Goal: Task Accomplishment & Management: Use online tool/utility

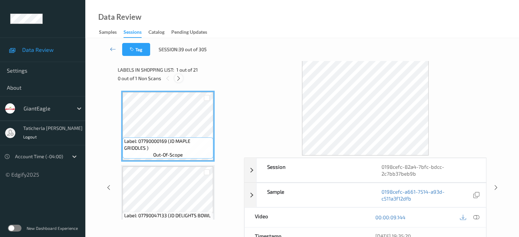
click at [180, 77] on icon at bounding box center [179, 78] width 6 height 6
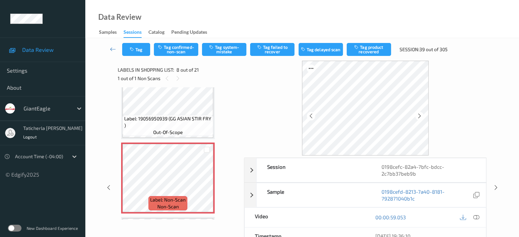
scroll to position [484, 0]
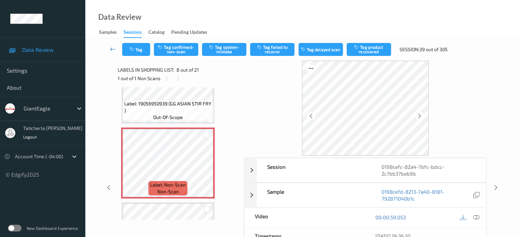
click at [114, 47] on icon at bounding box center [113, 49] width 6 height 7
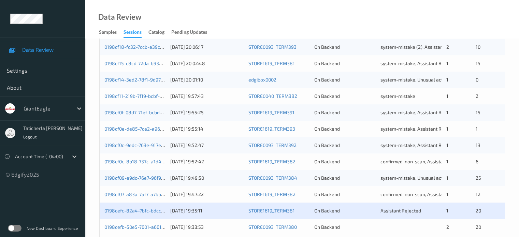
scroll to position [330, 0]
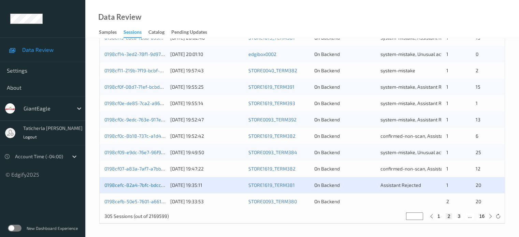
click at [141, 182] on link "0198cefc-82a4-7bfc-bdcc-2c7bb37beb9b" at bounding box center [150, 185] width 91 height 6
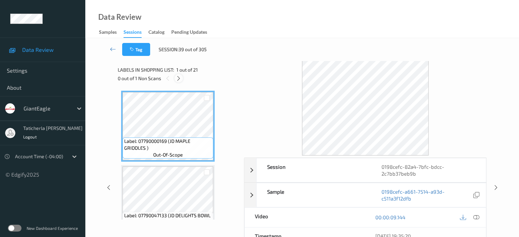
click at [180, 79] on icon at bounding box center [179, 78] width 6 height 6
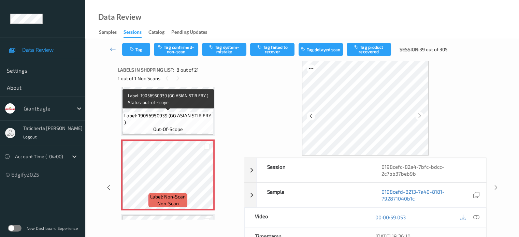
scroll to position [518, 0]
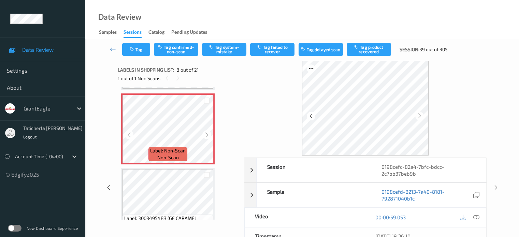
click at [203, 135] on div at bounding box center [207, 134] width 9 height 9
click at [421, 116] on icon at bounding box center [420, 116] width 6 height 6
click at [420, 114] on icon at bounding box center [420, 116] width 6 height 6
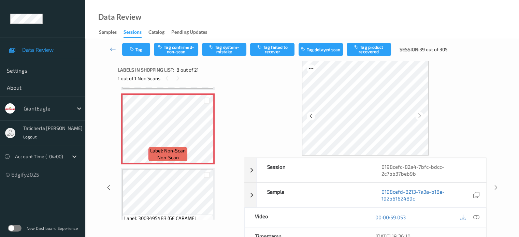
click at [420, 114] on icon at bounding box center [420, 116] width 6 height 6
click at [475, 217] on icon at bounding box center [476, 217] width 6 height 6
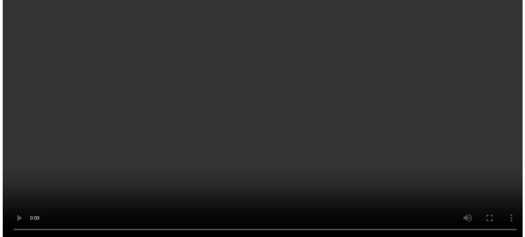
scroll to position [553, 0]
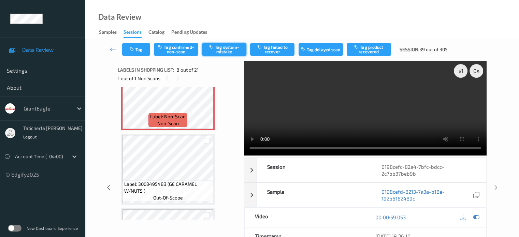
click at [236, 52] on button "Tag system-mistake" at bounding box center [224, 49] width 44 height 13
click at [139, 48] on button "Tag" at bounding box center [136, 49] width 28 height 13
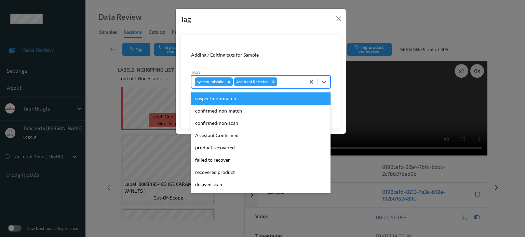
click at [291, 82] on div at bounding box center [289, 82] width 23 height 8
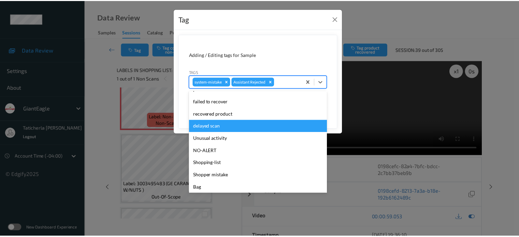
scroll to position [60, 0]
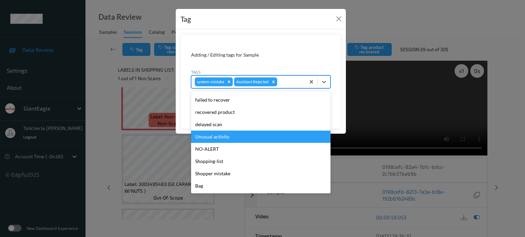
click at [264, 141] on div "Unusual activity" at bounding box center [260, 137] width 139 height 12
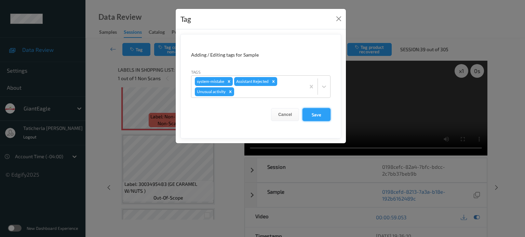
click at [318, 110] on button "Save" at bounding box center [316, 114] width 28 height 13
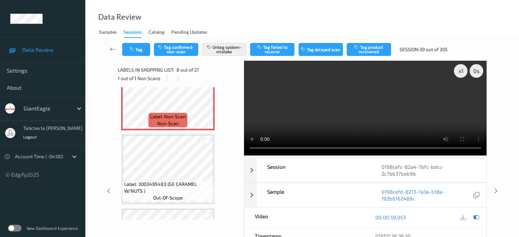
click at [106, 47] on link at bounding box center [113, 49] width 18 height 13
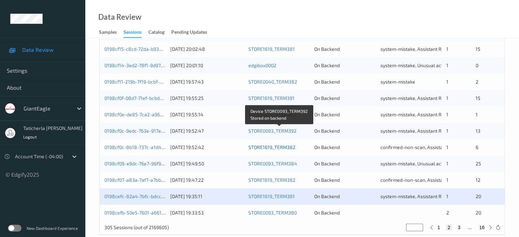
scroll to position [330, 0]
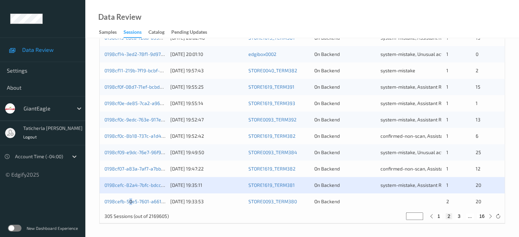
click at [131, 198] on div "0198cefb-50e5-7601-a661-7fadb1f79f2a [DATE] 19:33:53 STORE0093_TERM380 On Backe…" at bounding box center [302, 202] width 405 height 16
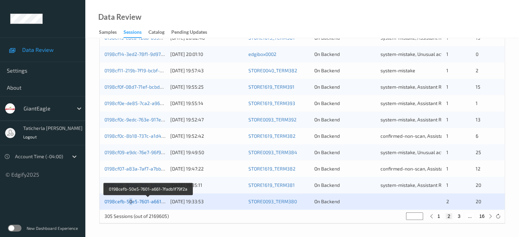
click at [143, 200] on link "0198cefb-50e5-7601-a661-7fadb1f79f2a" at bounding box center [148, 202] width 87 height 6
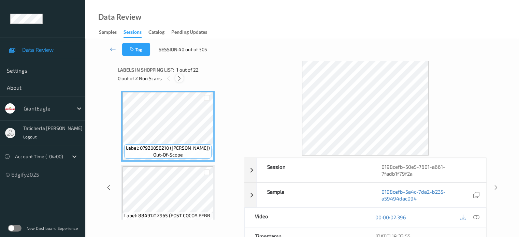
click at [179, 77] on icon at bounding box center [180, 78] width 6 height 6
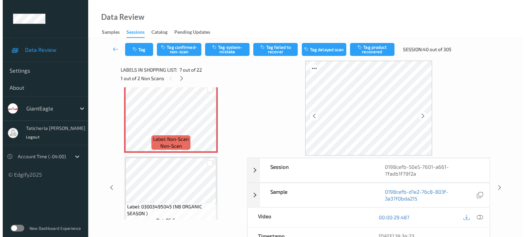
scroll to position [444, 0]
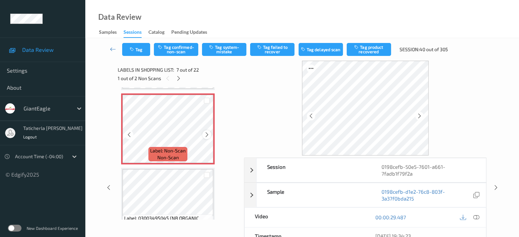
click at [208, 135] on icon at bounding box center [207, 135] width 6 height 6
click at [478, 214] on icon at bounding box center [476, 217] width 6 height 6
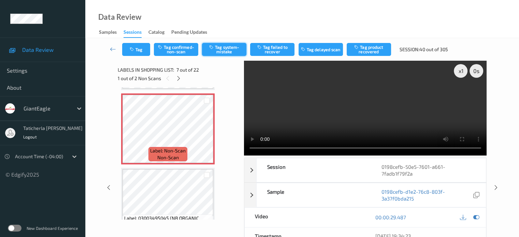
click at [221, 49] on button "Tag system-mistake" at bounding box center [224, 49] width 44 height 13
click at [142, 50] on button "Tag" at bounding box center [136, 49] width 28 height 13
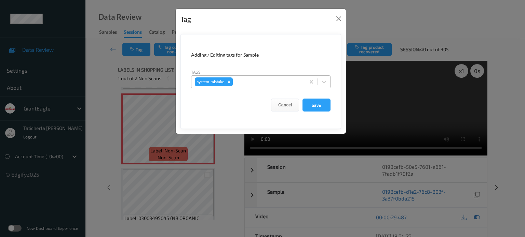
click at [256, 84] on div at bounding box center [268, 82] width 68 height 8
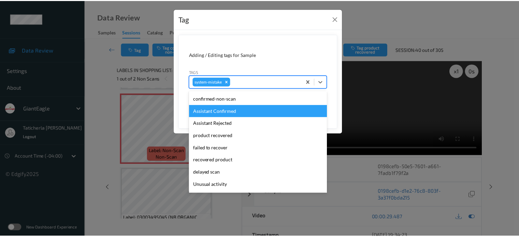
scroll to position [34, 0]
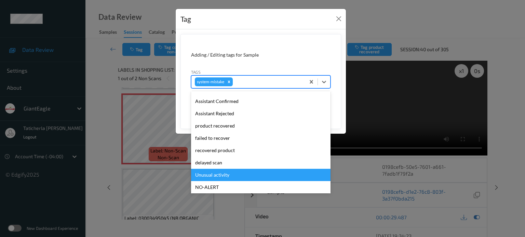
click at [230, 177] on div "Unusual activity" at bounding box center [260, 175] width 139 height 12
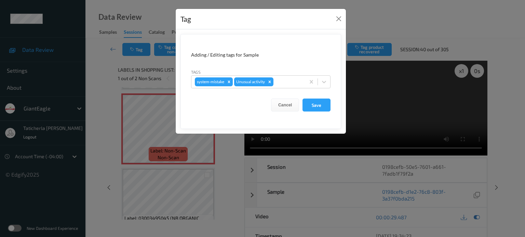
click at [309, 95] on form "Adding / Editing tags for Sample Tags system-mistake Unusual activity Cancel Sa…" at bounding box center [260, 81] width 161 height 95
click at [307, 104] on button "Save" at bounding box center [316, 105] width 28 height 13
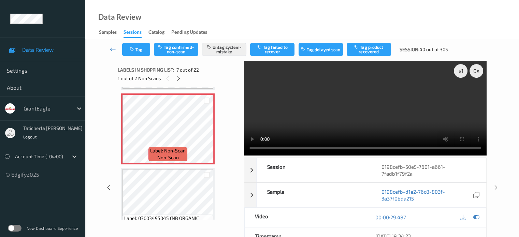
click at [114, 49] on icon at bounding box center [113, 49] width 6 height 7
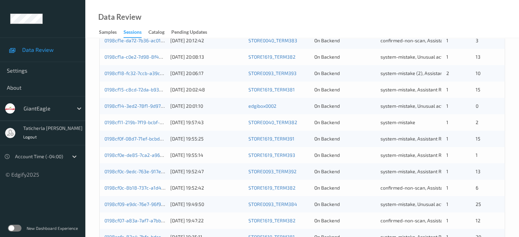
scroll to position [330, 0]
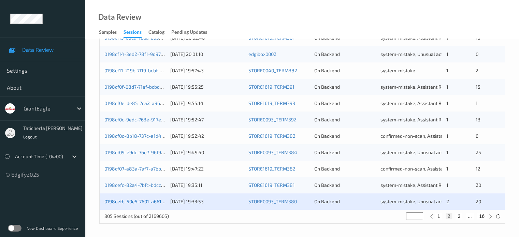
click at [153, 200] on link "0198cefb-50e5-7601-a661-7fadb1f79f2a" at bounding box center [148, 202] width 87 height 6
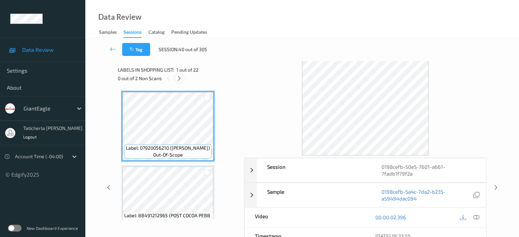
click at [179, 80] on icon at bounding box center [180, 78] width 6 height 6
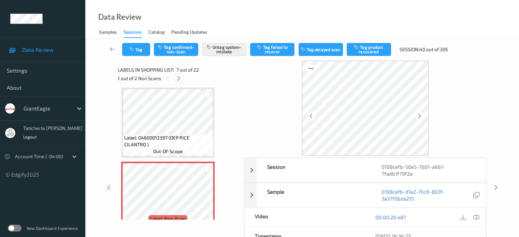
click at [179, 80] on icon at bounding box center [179, 78] width 6 height 6
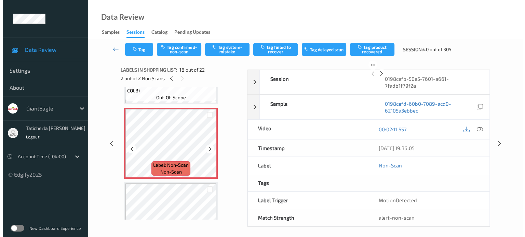
scroll to position [1263, 0]
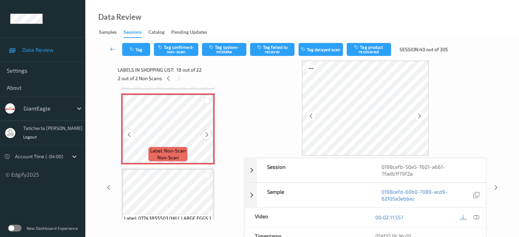
click at [206, 135] on icon at bounding box center [207, 135] width 6 height 6
click at [476, 214] on icon at bounding box center [476, 217] width 6 height 6
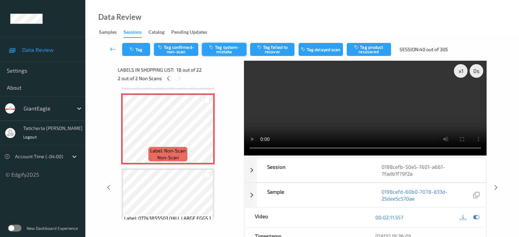
click at [232, 53] on button "Tag system-mistake" at bounding box center [224, 49] width 44 height 13
click at [139, 51] on button "Tag" at bounding box center [136, 49] width 28 height 13
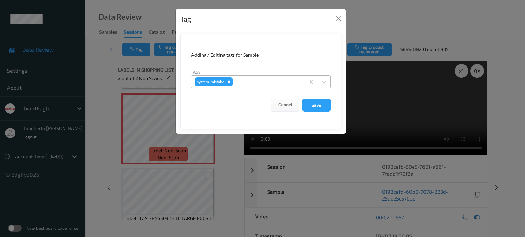
click at [294, 82] on div at bounding box center [268, 82] width 68 height 8
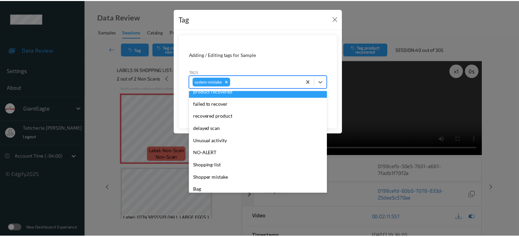
scroll to position [72, 0]
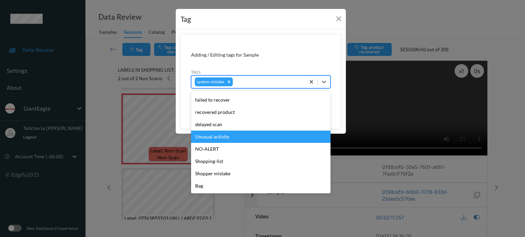
click at [245, 138] on div "Unusual activity" at bounding box center [260, 137] width 139 height 12
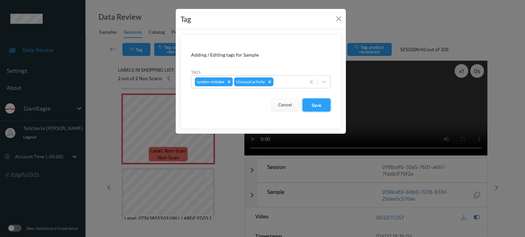
click at [313, 102] on button "Save" at bounding box center [316, 105] width 28 height 13
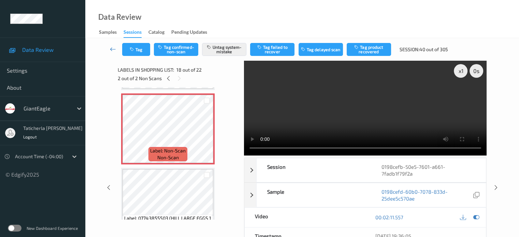
click at [110, 47] on link at bounding box center [113, 49] width 18 height 13
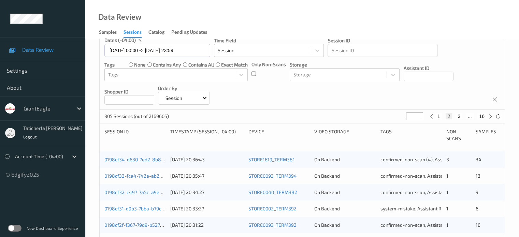
scroll to position [102, 0]
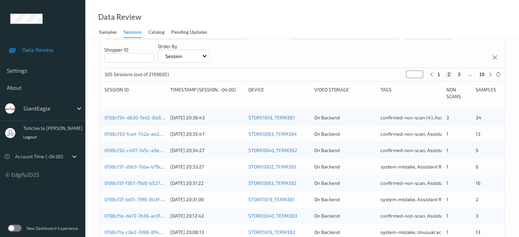
click at [459, 75] on button "3" at bounding box center [459, 74] width 7 height 6
type input "*"
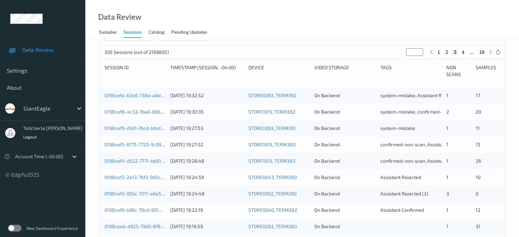
scroll to position [137, 0]
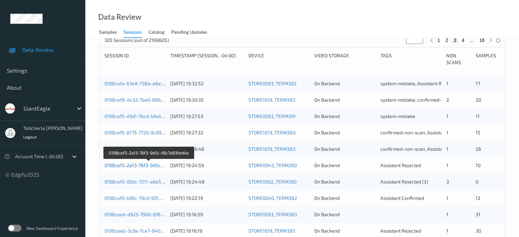
click at [149, 166] on link "0198cef3-2a13-76f3-9d5c-f8c7d93fed4e" at bounding box center [149, 166] width 89 height 6
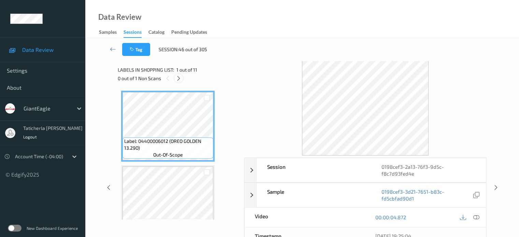
click at [179, 78] on icon at bounding box center [179, 78] width 6 height 6
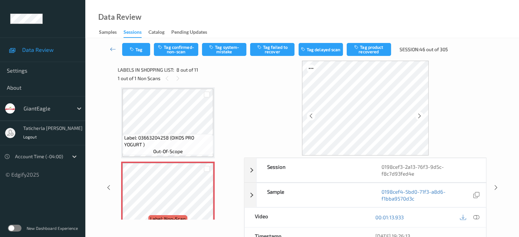
scroll to position [382, 0]
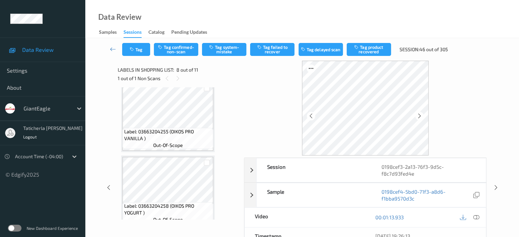
drag, startPoint x: 176, startPoint y: 74, endPoint x: 180, endPoint y: 84, distance: 10.6
click at [178, 80] on div at bounding box center [178, 78] width 9 height 9
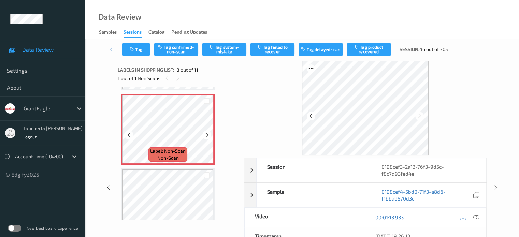
scroll to position [518, 0]
click at [208, 133] on icon at bounding box center [207, 135] width 6 height 6
click at [206, 135] on icon at bounding box center [207, 135] width 6 height 6
click at [421, 118] on icon at bounding box center [420, 116] width 6 height 6
click at [419, 119] on icon at bounding box center [420, 116] width 6 height 6
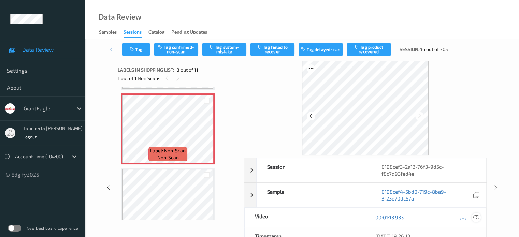
click at [475, 217] on icon at bounding box center [476, 217] width 6 height 6
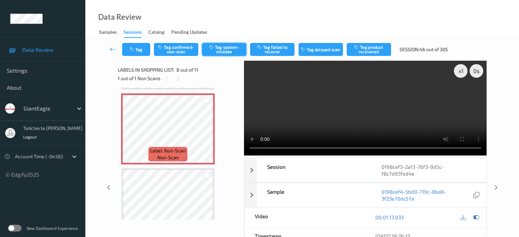
click at [221, 50] on button "Tag system-mistake" at bounding box center [224, 49] width 44 height 13
click at [113, 50] on icon at bounding box center [113, 49] width 6 height 7
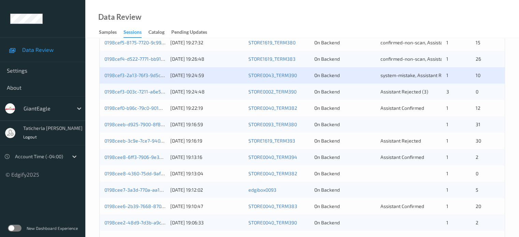
scroll to position [239, 0]
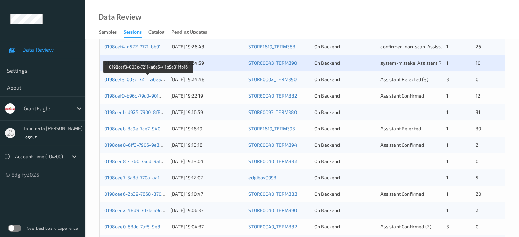
click at [135, 76] on link "0198cef3-003c-7211-a6e5-41b5e311fb16" at bounding box center [149, 79] width 88 height 6
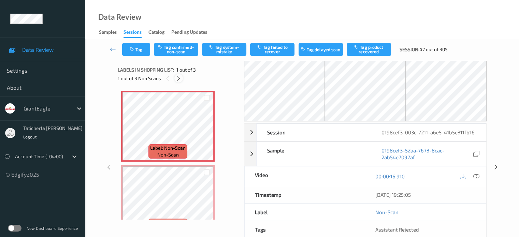
click at [179, 76] on icon at bounding box center [179, 78] width 6 height 6
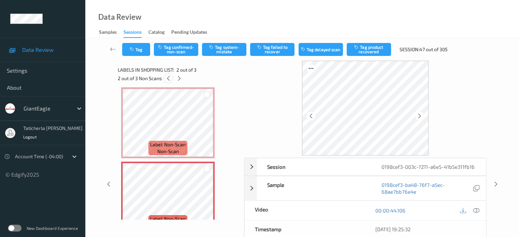
click at [169, 79] on icon at bounding box center [169, 78] width 6 height 6
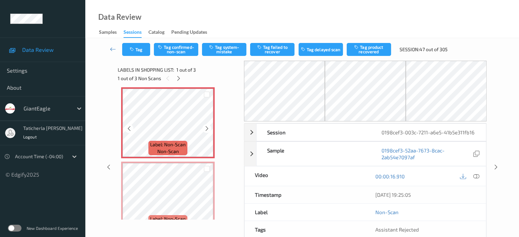
scroll to position [0, 0]
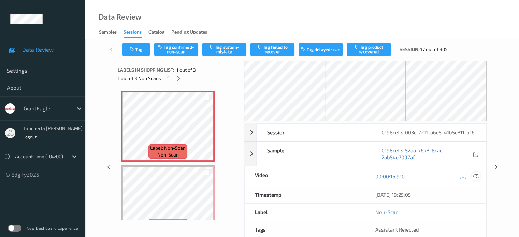
click at [474, 176] on icon at bounding box center [476, 176] width 6 height 6
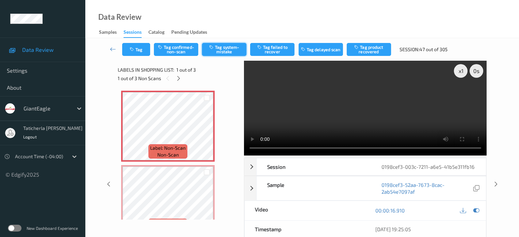
click at [222, 47] on button "Tag system-mistake" at bounding box center [224, 49] width 44 height 13
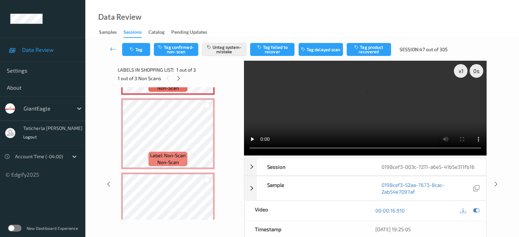
scroll to position [68, 0]
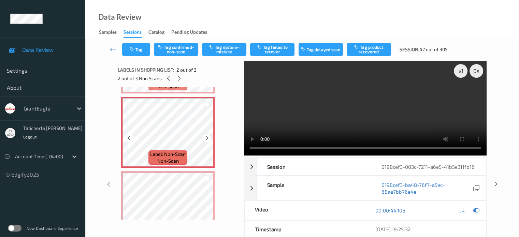
click at [208, 135] on icon at bounding box center [207, 138] width 6 height 6
click at [206, 138] on icon at bounding box center [207, 138] width 6 height 6
click at [208, 135] on icon at bounding box center [207, 138] width 6 height 6
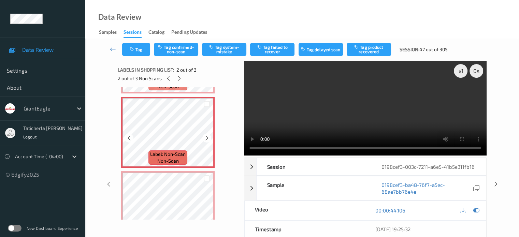
click at [208, 135] on icon at bounding box center [207, 138] width 6 height 6
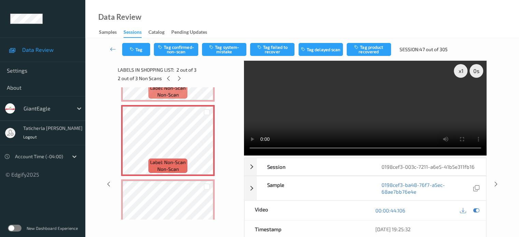
scroll to position [37, 0]
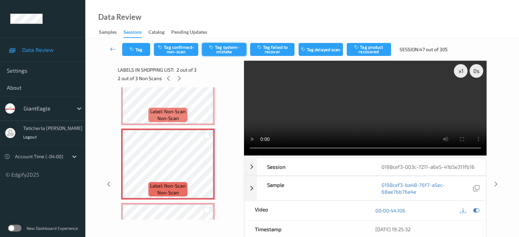
click at [228, 46] on button "Tag system-mistake" at bounding box center [224, 49] width 44 height 13
click at [228, 52] on button "Tag system-mistake" at bounding box center [224, 49] width 44 height 13
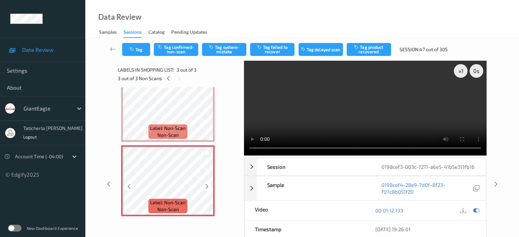
scroll to position [34, 0]
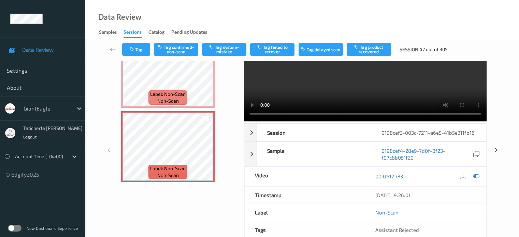
drag, startPoint x: 229, startPoint y: 47, endPoint x: 220, endPoint y: 75, distance: 28.7
click at [220, 75] on div "Tag Tag confirmed-non-scan Tag system-mistake Tag failed to recover Tag delayed…" at bounding box center [302, 139] width 406 height 270
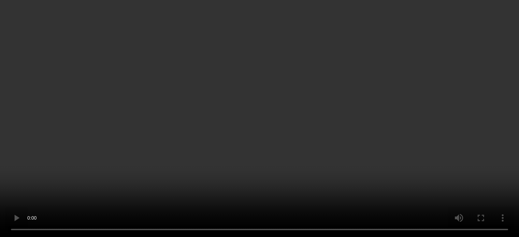
scroll to position [37, 0]
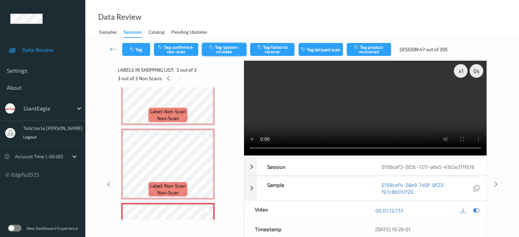
click at [224, 50] on button "Tag system-mistake" at bounding box center [224, 49] width 44 height 13
click at [113, 50] on icon at bounding box center [113, 49] width 6 height 7
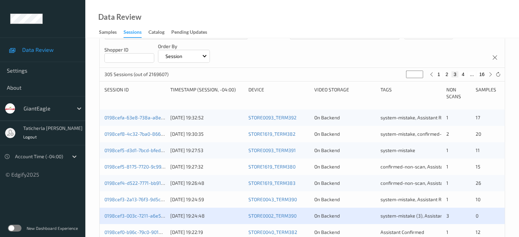
scroll to position [205, 0]
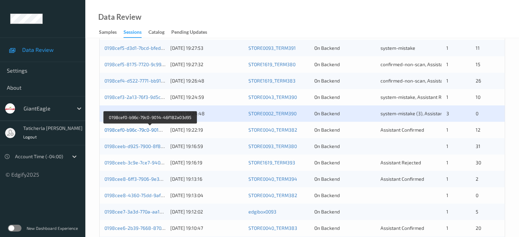
click at [139, 130] on link "0198cef0-b96c-79c0-9014-46f182a03d95" at bounding box center [150, 130] width 91 height 6
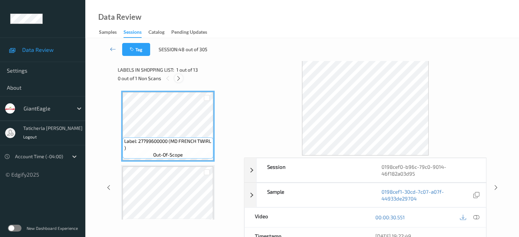
click at [179, 78] on icon at bounding box center [179, 78] width 6 height 6
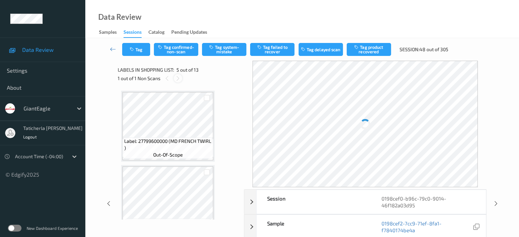
scroll to position [227, 0]
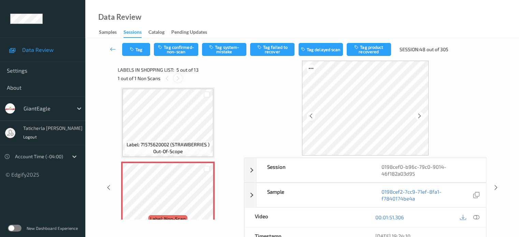
click at [179, 79] on icon at bounding box center [178, 78] width 6 height 6
drag, startPoint x: 176, startPoint y: 76, endPoint x: 176, endPoint y: 81, distance: 5.1
click at [176, 76] on icon at bounding box center [178, 78] width 6 height 6
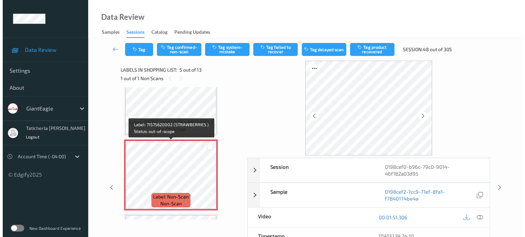
scroll to position [261, 0]
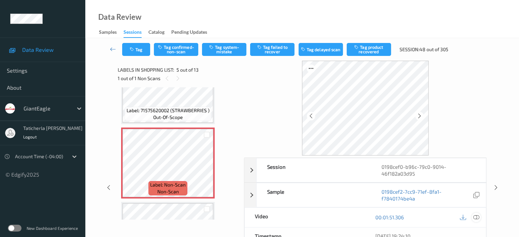
click at [476, 217] on icon at bounding box center [476, 217] width 6 height 6
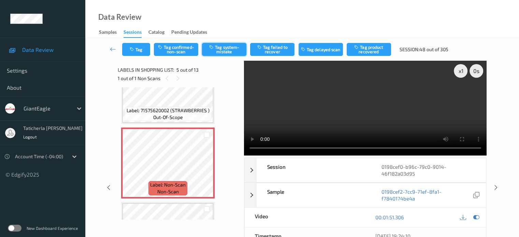
click at [229, 45] on button "Tag system-mistake" at bounding box center [224, 49] width 44 height 13
click at [144, 50] on button "Tag" at bounding box center [136, 49] width 28 height 13
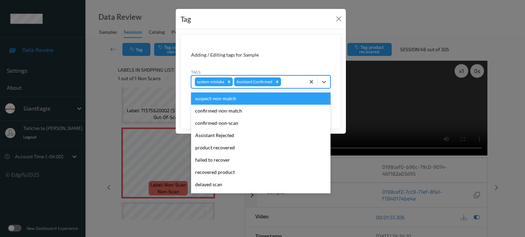
click at [291, 79] on div at bounding box center [291, 82] width 19 height 8
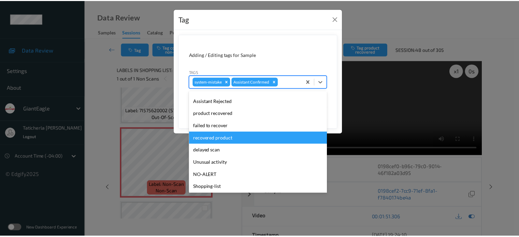
scroll to position [60, 0]
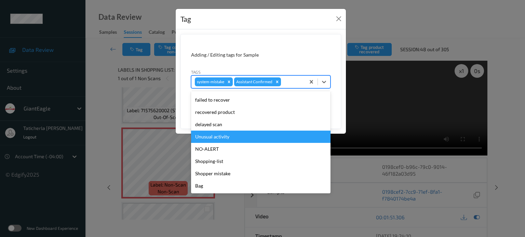
click at [233, 133] on div "Unusual activity" at bounding box center [260, 137] width 139 height 12
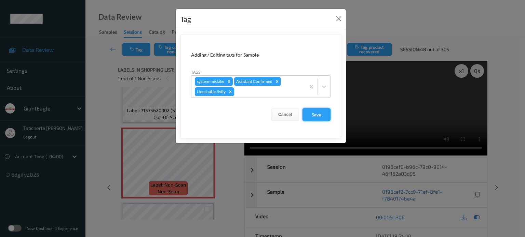
click at [313, 115] on button "Save" at bounding box center [316, 114] width 28 height 13
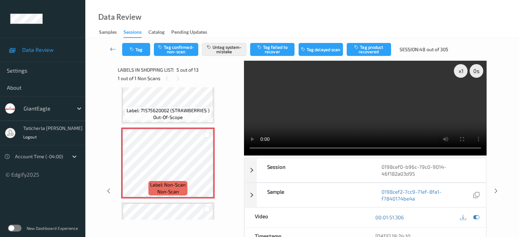
click at [114, 48] on icon at bounding box center [113, 49] width 6 height 7
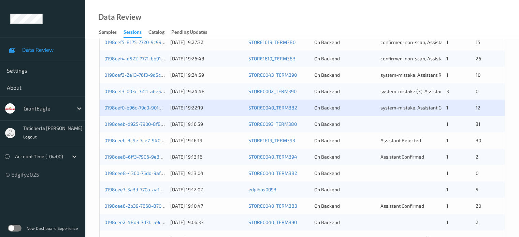
scroll to position [239, 0]
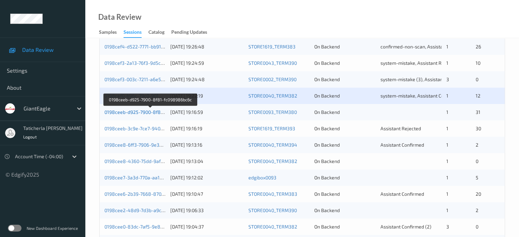
click at [138, 110] on link "0198ceeb-d925-7900-8f81-fc098986bc6c" at bounding box center [151, 112] width 92 height 6
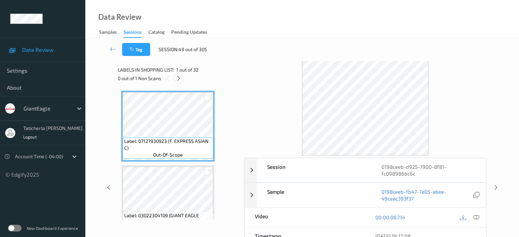
click at [180, 75] on icon at bounding box center [179, 78] width 6 height 6
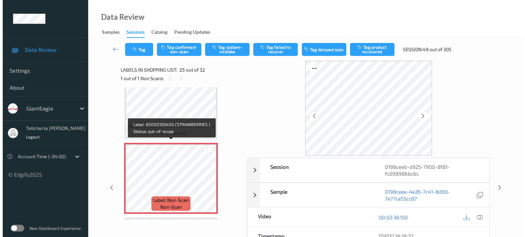
scroll to position [1750, 0]
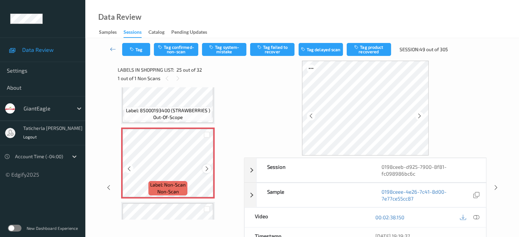
click at [207, 170] on icon at bounding box center [207, 169] width 6 height 6
click at [478, 215] on icon at bounding box center [476, 217] width 6 height 6
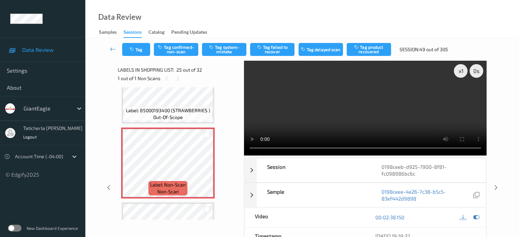
click at [463, 95] on video at bounding box center [365, 108] width 243 height 95
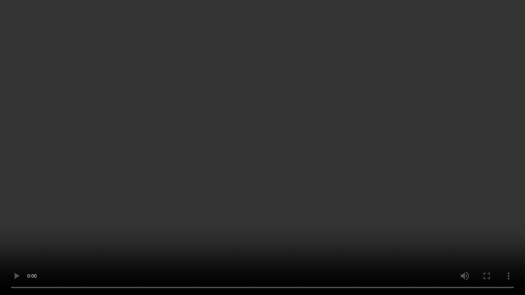
click at [270, 235] on video at bounding box center [262, 147] width 525 height 295
click at [275, 237] on video at bounding box center [262, 147] width 525 height 295
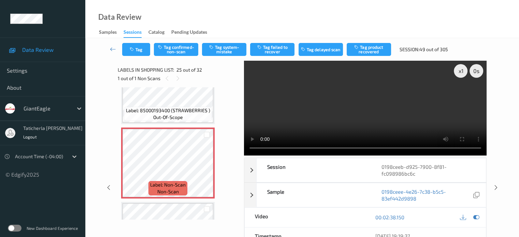
click at [368, 105] on video at bounding box center [365, 108] width 243 height 95
click at [226, 50] on button "Tag system-mistake" at bounding box center [224, 49] width 44 height 13
click at [140, 50] on button "Tag" at bounding box center [136, 49] width 28 height 13
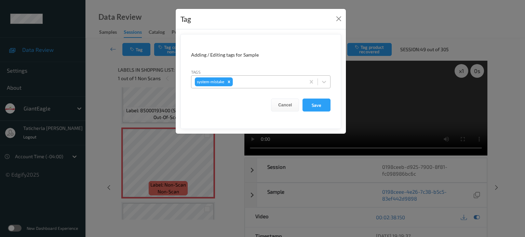
click at [250, 77] on div "system-mistake" at bounding box center [248, 82] width 114 height 12
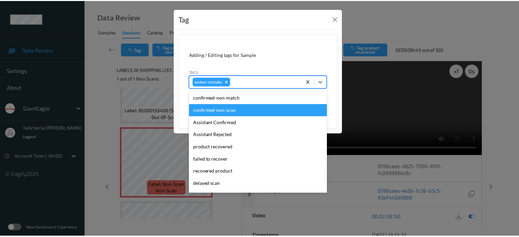
scroll to position [34, 0]
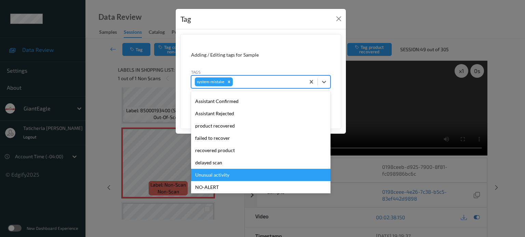
click at [225, 177] on div "Unusual activity" at bounding box center [260, 175] width 139 height 12
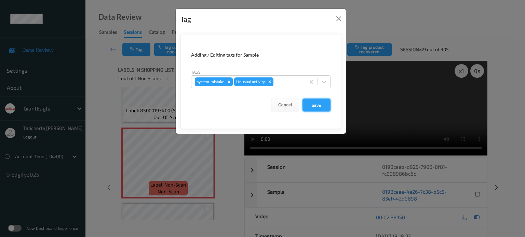
click at [317, 109] on button "Save" at bounding box center [316, 105] width 28 height 13
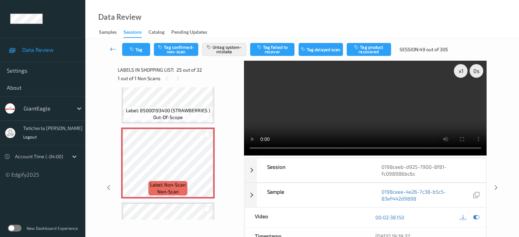
click at [111, 52] on icon at bounding box center [113, 49] width 6 height 7
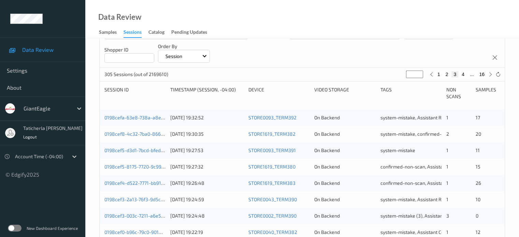
scroll to position [239, 0]
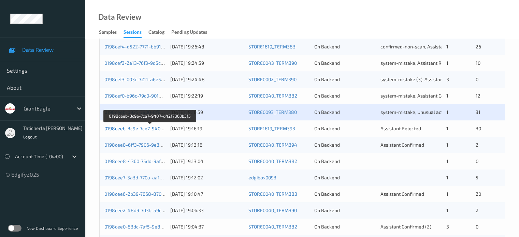
click at [142, 128] on link "0198ceeb-3c9e-7ce7-9407-d42f7863b3f5" at bounding box center [151, 129] width 92 height 6
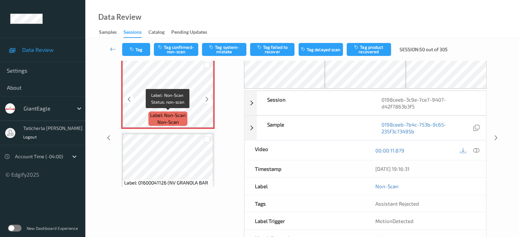
scroll to position [22, 0]
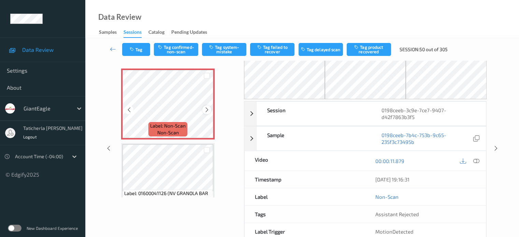
click at [207, 109] on icon at bounding box center [207, 110] width 6 height 6
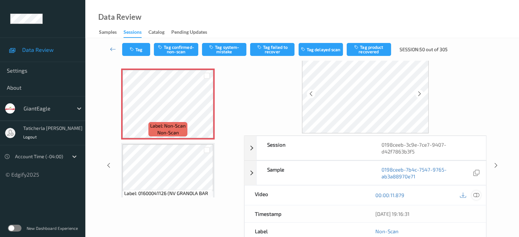
click at [477, 192] on icon at bounding box center [476, 195] width 6 height 6
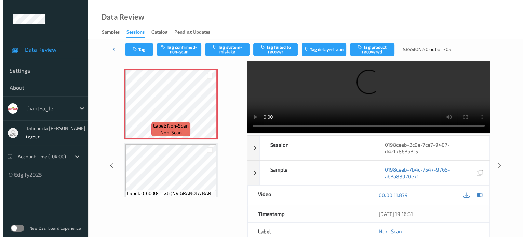
scroll to position [0, 0]
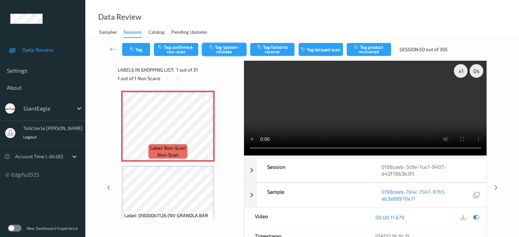
click at [239, 50] on button "Tag system-mistake" at bounding box center [224, 49] width 44 height 13
click at [144, 50] on button "Tag" at bounding box center [136, 49] width 28 height 13
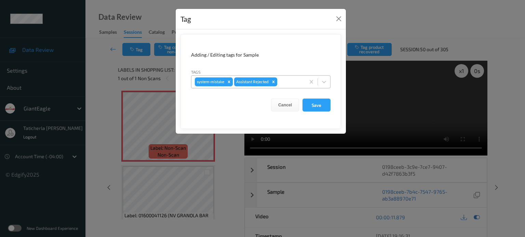
click at [291, 79] on div at bounding box center [289, 82] width 23 height 8
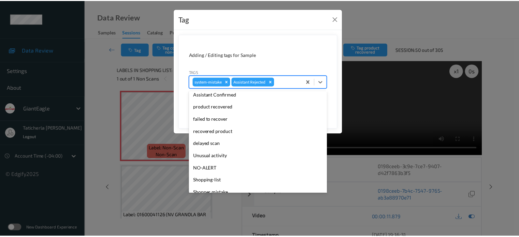
scroll to position [60, 0]
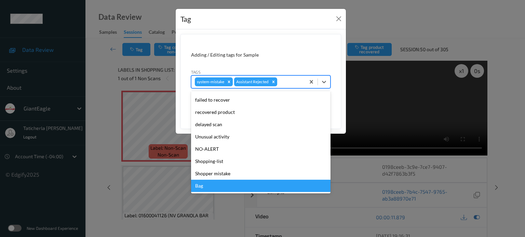
click at [234, 189] on div "Bag" at bounding box center [260, 186] width 139 height 12
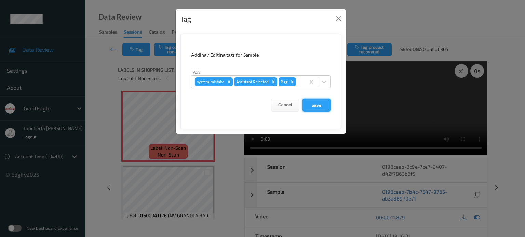
click at [309, 100] on button "Save" at bounding box center [316, 105] width 28 height 13
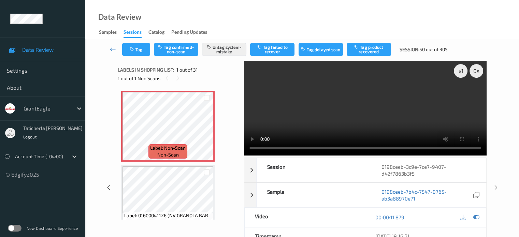
click at [109, 48] on link at bounding box center [113, 49] width 18 height 13
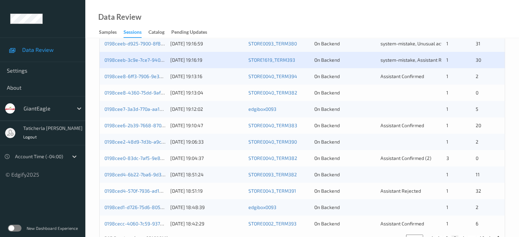
scroll to position [296, 0]
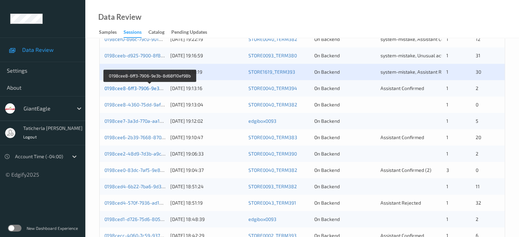
click at [142, 89] on link "0198cee8-6ff3-7906-9e3b-8d68f10ef98b" at bounding box center [150, 88] width 91 height 6
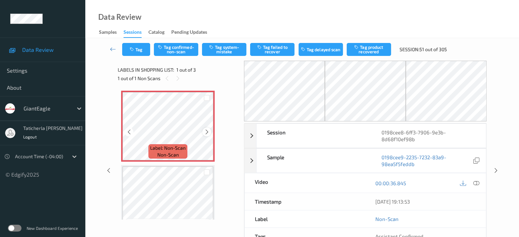
click at [206, 132] on icon at bounding box center [207, 132] width 6 height 6
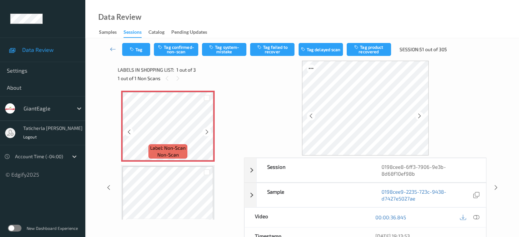
click at [206, 132] on icon at bounding box center [207, 132] width 6 height 6
click at [209, 131] on icon at bounding box center [207, 132] width 6 height 6
click at [475, 215] on icon at bounding box center [476, 217] width 6 height 6
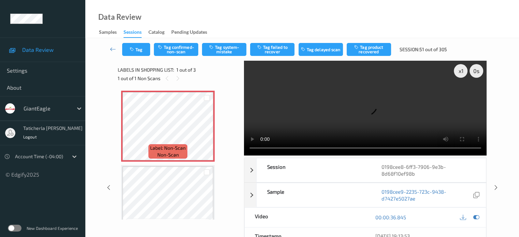
click at [462, 95] on video at bounding box center [365, 108] width 243 height 95
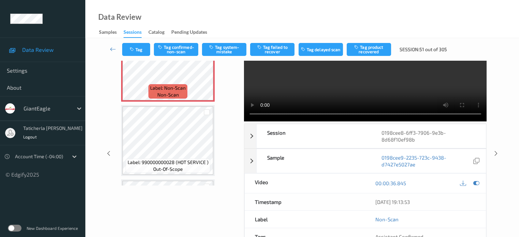
scroll to position [60, 0]
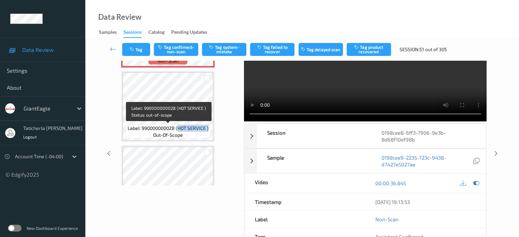
drag, startPoint x: 177, startPoint y: 128, endPoint x: 208, endPoint y: 135, distance: 31.3
click at [208, 135] on div "Label: 990000000028 (HOT SERVICE ) out-of-scope" at bounding box center [168, 132] width 84 height 14
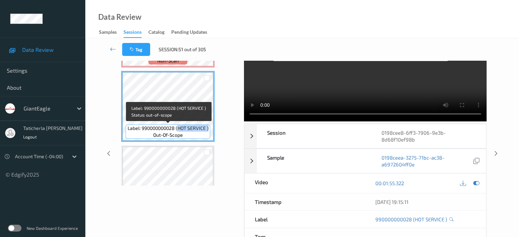
copy span "HOT SERVICE )"
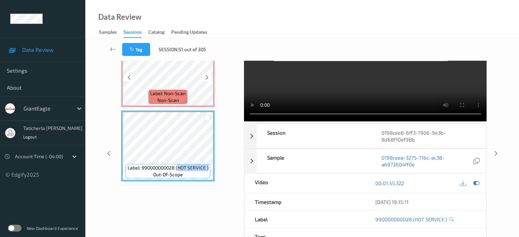
scroll to position [0, 0]
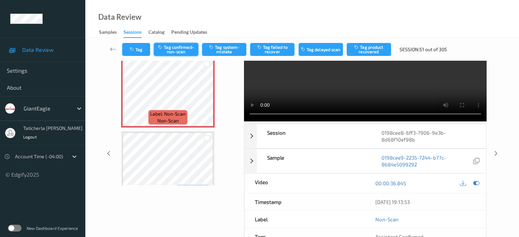
click at [185, 47] on button "Tag confirmed-non-scan" at bounding box center [176, 49] width 44 height 13
click at [281, 48] on button "Tag failed to recover" at bounding box center [272, 49] width 44 height 13
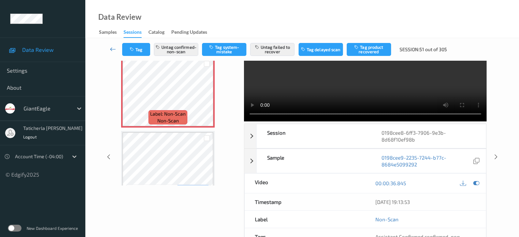
click at [109, 46] on link at bounding box center [113, 49] width 18 height 13
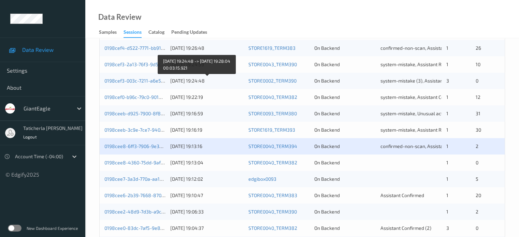
scroll to position [273, 0]
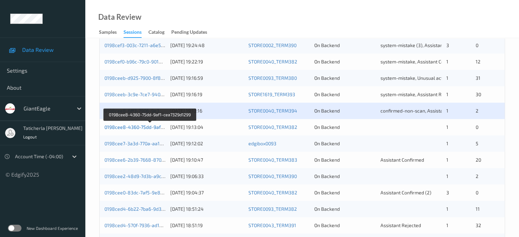
click at [144, 129] on link "0198cee8-4360-75dd-9af1-cea7329d1299" at bounding box center [151, 127] width 92 height 6
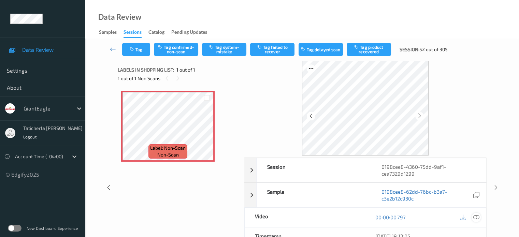
click at [476, 217] on icon at bounding box center [476, 217] width 6 height 6
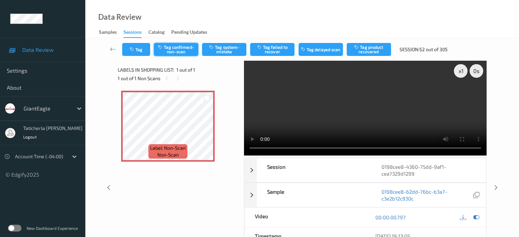
click at [185, 48] on button "Tag confirmed-non-scan" at bounding box center [176, 49] width 44 height 13
click at [111, 49] on icon at bounding box center [113, 49] width 6 height 7
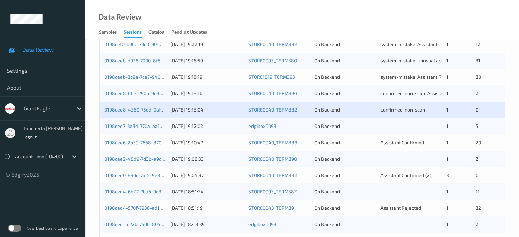
scroll to position [330, 0]
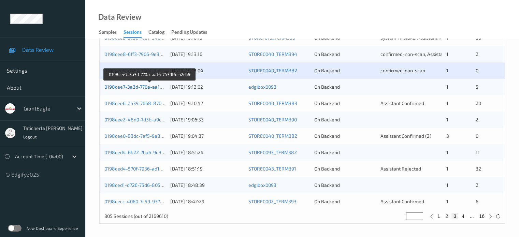
click at [136, 84] on link "0198cee7-3a3d-770a-aa16-7439f4cb2cb6" at bounding box center [150, 87] width 91 height 6
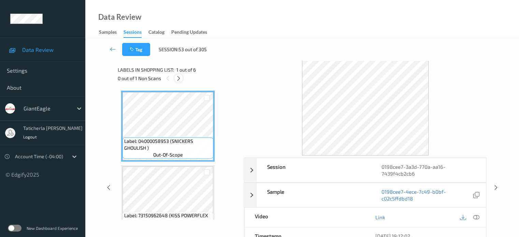
click at [181, 78] on icon at bounding box center [179, 78] width 6 height 6
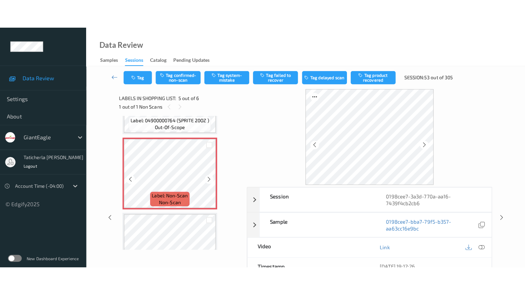
scroll to position [295, 0]
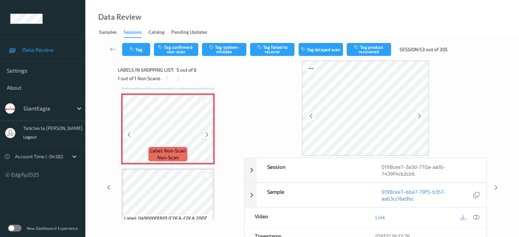
click at [209, 134] on icon at bounding box center [207, 135] width 6 height 6
click at [204, 136] on icon at bounding box center [207, 135] width 6 height 6
click at [476, 215] on icon at bounding box center [476, 217] width 6 height 6
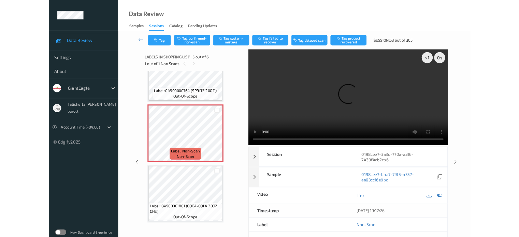
scroll to position [260, 0]
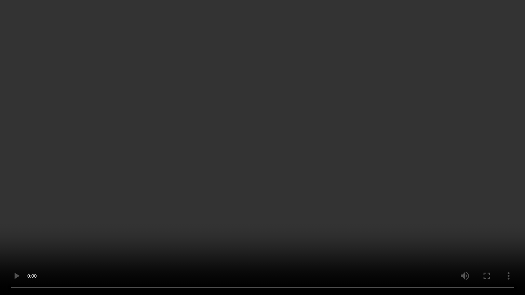
click at [450, 237] on video at bounding box center [262, 147] width 525 height 295
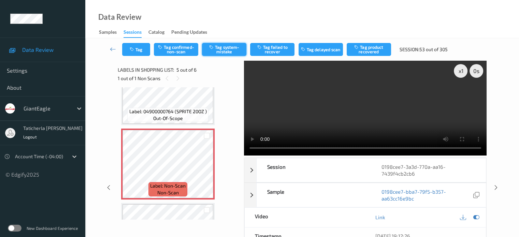
click at [234, 48] on button "Tag system-mistake" at bounding box center [224, 49] width 44 height 13
click at [111, 47] on icon at bounding box center [113, 49] width 6 height 7
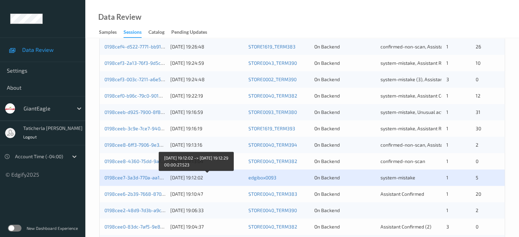
scroll to position [307, 0]
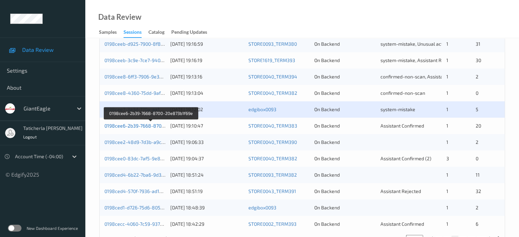
click at [143, 124] on link "0198cee6-2b39-7668-8700-20e873b1f69e" at bounding box center [151, 126] width 93 height 6
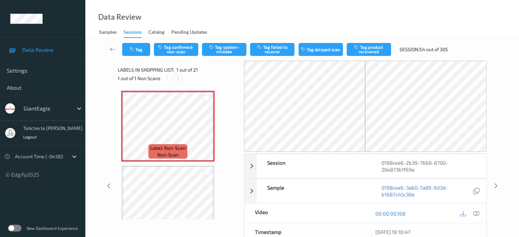
drag, startPoint x: 174, startPoint y: 79, endPoint x: 191, endPoint y: 88, distance: 19.6
click at [174, 79] on div at bounding box center [178, 78] width 9 height 9
click at [207, 131] on icon at bounding box center [207, 132] width 6 height 6
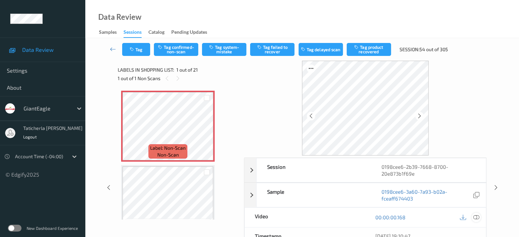
click at [476, 217] on icon at bounding box center [476, 217] width 6 height 6
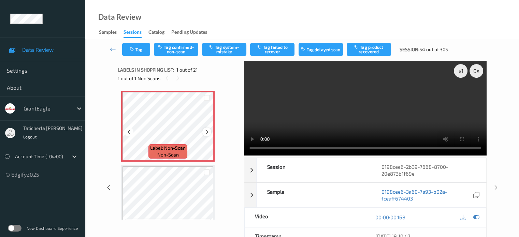
click at [208, 131] on icon at bounding box center [207, 132] width 6 height 6
click at [228, 51] on button "Tag system-mistake" at bounding box center [224, 49] width 44 height 13
click at [110, 48] on icon at bounding box center [113, 49] width 6 height 7
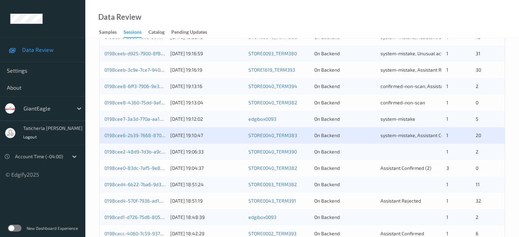
scroll to position [330, 0]
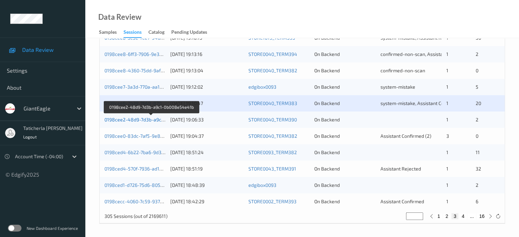
click at [116, 117] on link "0198cee2-48d9-7d3b-a9c1-0b008e54e41b" at bounding box center [152, 120] width 94 height 6
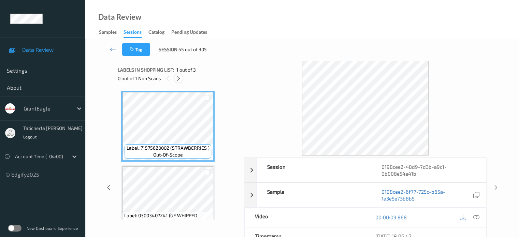
click at [178, 77] on icon at bounding box center [179, 78] width 6 height 6
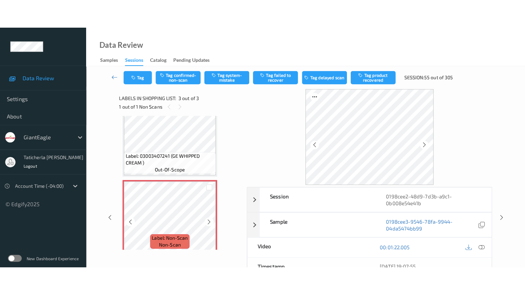
scroll to position [94, 0]
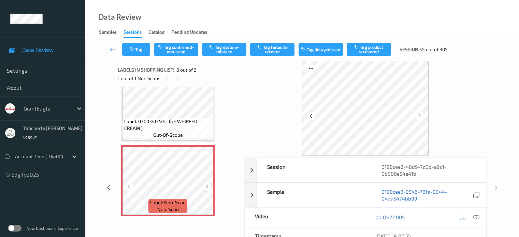
click at [207, 188] on icon at bounding box center [207, 187] width 6 height 6
click at [204, 185] on icon at bounding box center [207, 187] width 6 height 6
drag, startPoint x: 475, startPoint y: 217, endPoint x: 460, endPoint y: 217, distance: 14.3
click at [474, 217] on icon at bounding box center [476, 217] width 6 height 6
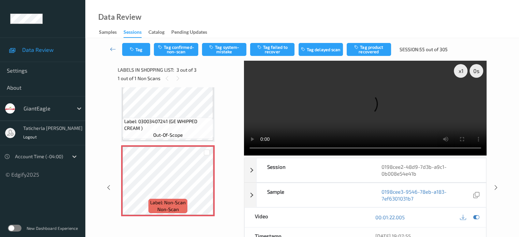
click at [464, 94] on video at bounding box center [365, 108] width 243 height 95
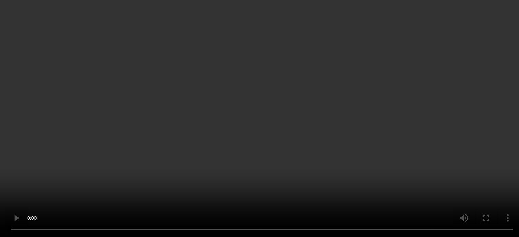
scroll to position [0, 0]
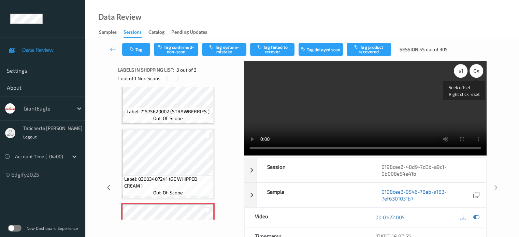
click at [480, 74] on div "0 s" at bounding box center [477, 71] width 14 height 14
click at [477, 80] on div "x 1 -0.5 s Seek offset Right click reset" at bounding box center [365, 108] width 243 height 95
click at [464, 67] on div "x 1" at bounding box center [461, 71] width 14 height 14
click at [463, 71] on div "x 2" at bounding box center [461, 71] width 14 height 14
click at [463, 71] on div "x 4" at bounding box center [461, 71] width 14 height 14
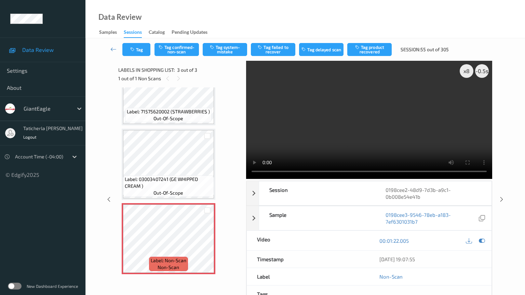
click at [357, 179] on video at bounding box center [369, 120] width 246 height 118
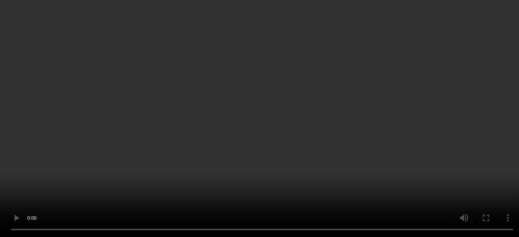
scroll to position [68, 0]
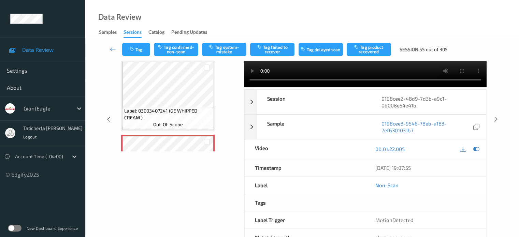
click at [376, 183] on link "Non-Scan" at bounding box center [387, 185] width 23 height 7
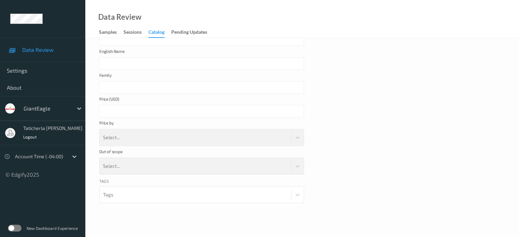
type input "LossPrevention"
click at [131, 32] on div "Sessions" at bounding box center [133, 33] width 18 height 9
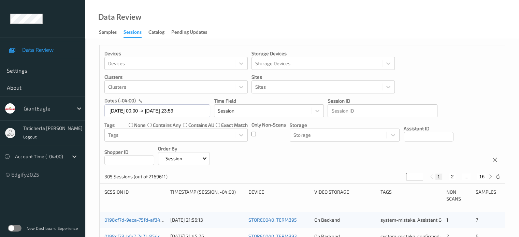
click at [452, 176] on button "2" at bounding box center [452, 177] width 7 height 6
type input "*"
click at [456, 175] on button "3" at bounding box center [459, 177] width 7 height 6
type input "*"
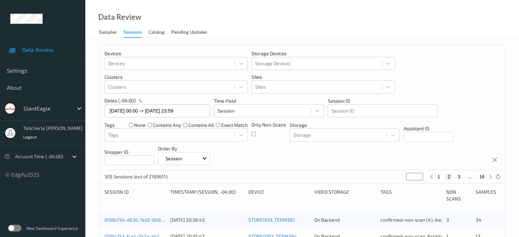
type input "*"
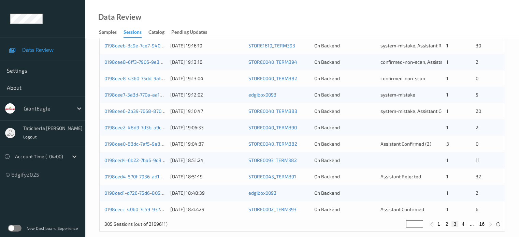
scroll to position [330, 0]
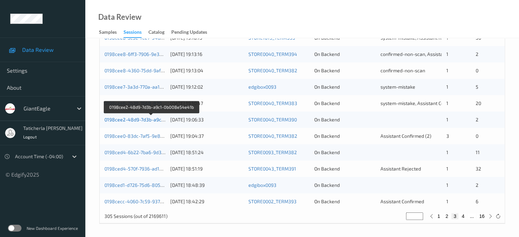
click at [141, 117] on link "0198cee2-48d9-7d3b-a9c1-0b008e54e41b" at bounding box center [152, 120] width 94 height 6
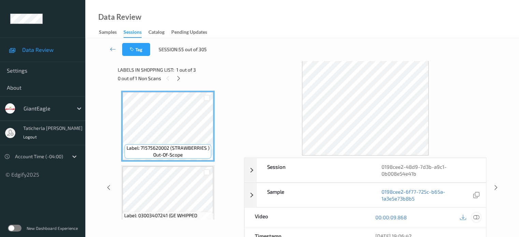
click at [477, 217] on icon at bounding box center [476, 217] width 6 height 6
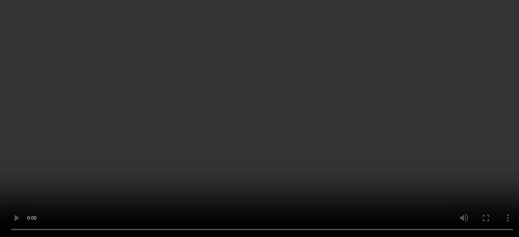
scroll to position [94, 0]
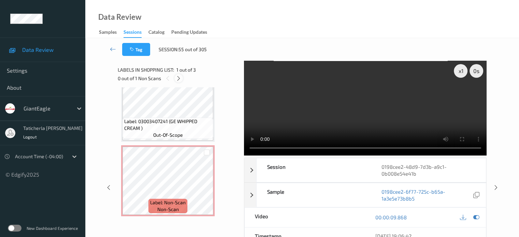
click at [178, 78] on icon at bounding box center [179, 78] width 6 height 6
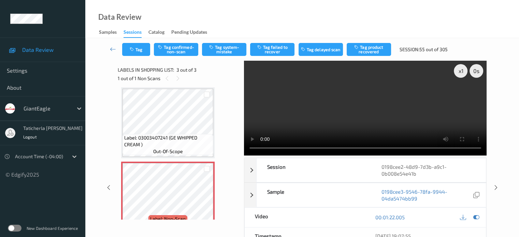
click at [227, 35] on div "Data Review Samples Sessions Catalog Pending Updates" at bounding box center [302, 19] width 434 height 38
click at [225, 50] on button "Tag system-mistake" at bounding box center [224, 49] width 44 height 13
click at [109, 50] on link at bounding box center [113, 49] width 18 height 13
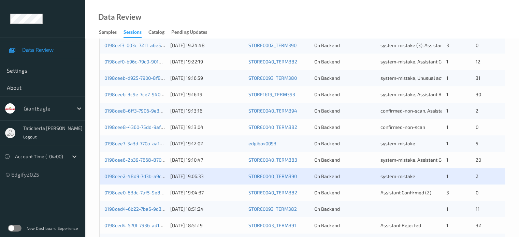
scroll to position [307, 0]
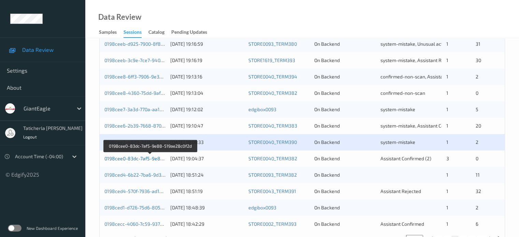
click at [138, 160] on link "0198cee0-83dc-7af5-9e88-519ae28c0f2d" at bounding box center [151, 159] width 92 height 6
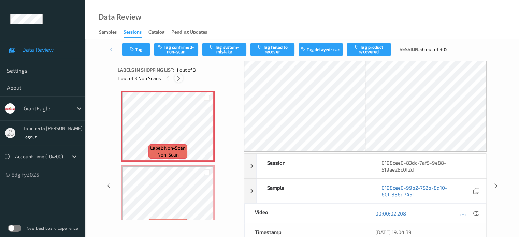
click at [181, 78] on icon at bounding box center [179, 78] width 6 height 6
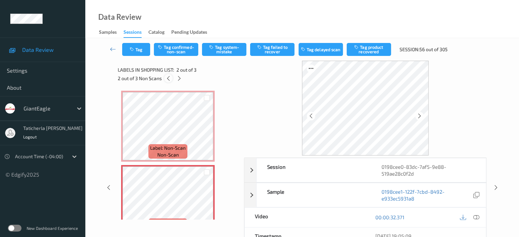
click at [167, 78] on icon at bounding box center [169, 78] width 6 height 6
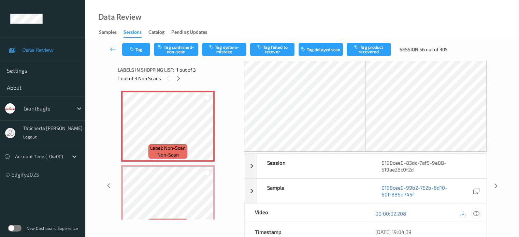
click at [474, 212] on icon at bounding box center [476, 214] width 6 height 6
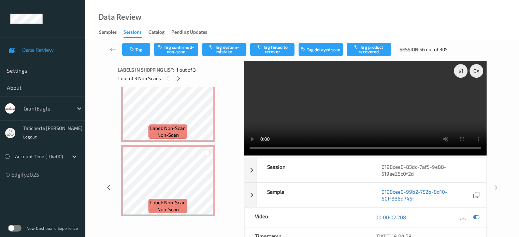
scroll to position [37, 0]
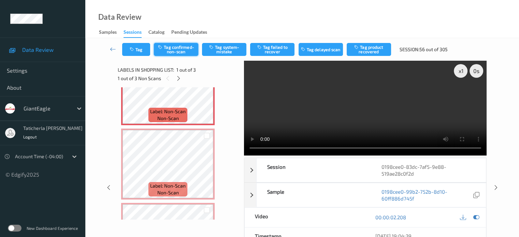
click at [180, 46] on button "Tag confirmed-non-scan" at bounding box center [176, 49] width 44 height 13
click at [166, 129] on div "Label: Non-Scan non-scan" at bounding box center [168, 164] width 94 height 71
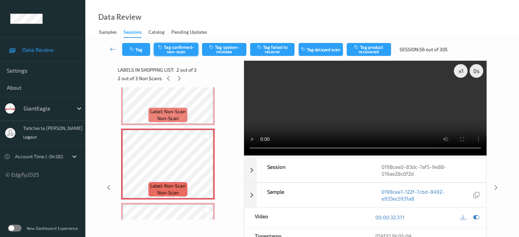
click at [173, 51] on button "Tag confirmed-non-scan" at bounding box center [176, 49] width 44 height 13
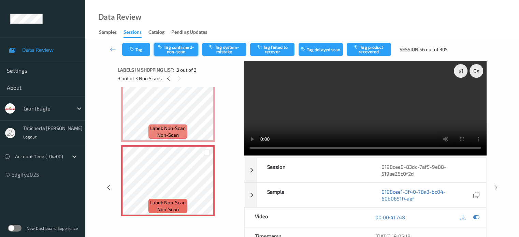
click at [178, 43] on button "Tag confirmed-non-scan" at bounding box center [176, 49] width 44 height 13
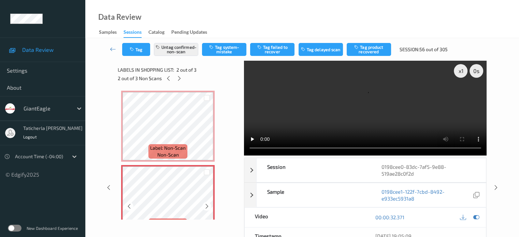
scroll to position [68, 0]
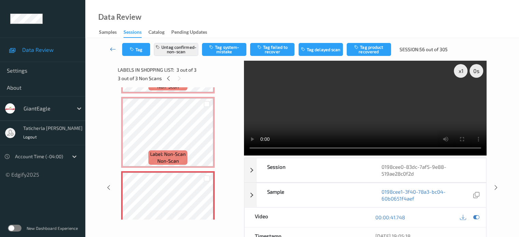
click at [112, 51] on icon at bounding box center [113, 49] width 6 height 7
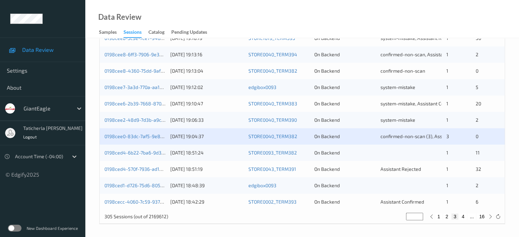
scroll to position [330, 0]
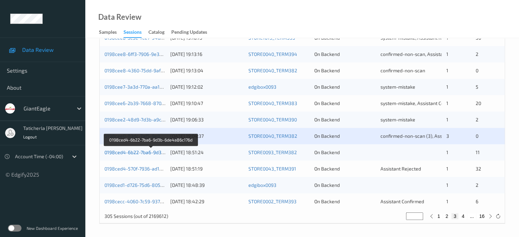
click at [146, 151] on link "0198ced4-6b22-7ba6-9d3b-6de4a86c176d" at bounding box center [152, 153] width 94 height 6
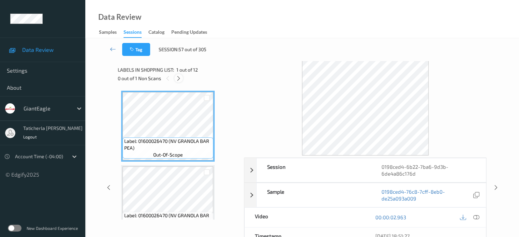
click at [179, 79] on icon at bounding box center [179, 78] width 6 height 6
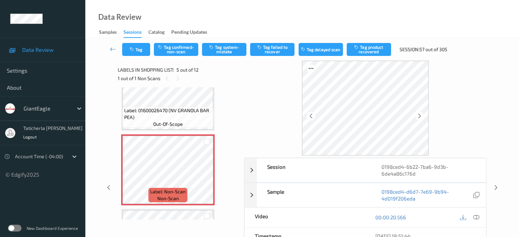
scroll to position [295, 0]
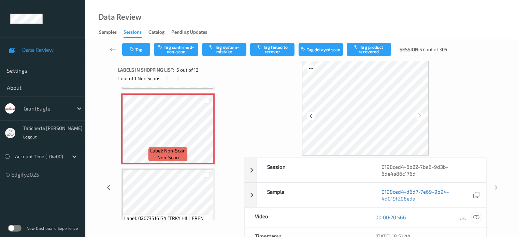
click at [475, 217] on icon at bounding box center [476, 217] width 6 height 6
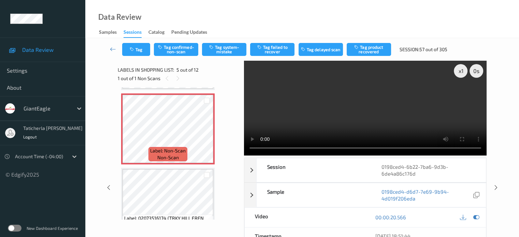
click at [251, 95] on video at bounding box center [365, 108] width 243 height 95
click at [168, 44] on button "Tag confirmed-non-scan" at bounding box center [176, 49] width 44 height 13
click at [179, 50] on button "Tag confirmed-non-scan" at bounding box center [176, 49] width 44 height 13
click at [380, 53] on button "Tag product recovered" at bounding box center [369, 49] width 44 height 13
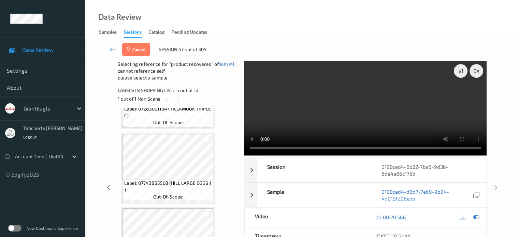
scroll to position [730, 0]
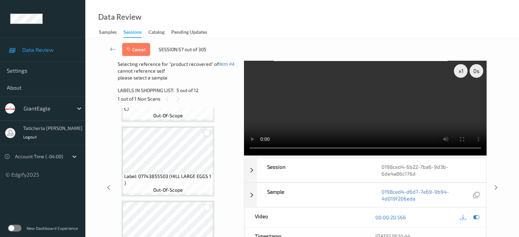
click at [208, 134] on div at bounding box center [207, 133] width 6 height 6
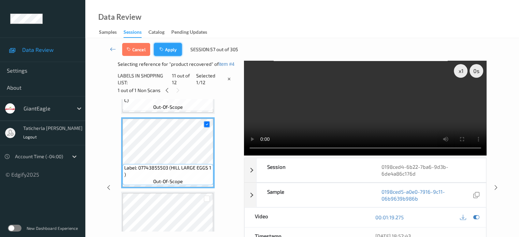
click at [166, 50] on button "Apply" at bounding box center [168, 49] width 28 height 13
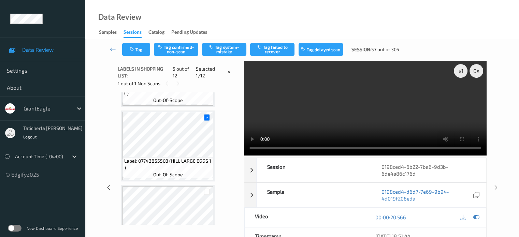
scroll to position [227, 0]
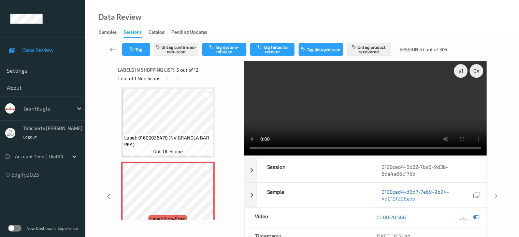
click at [111, 48] on icon at bounding box center [113, 49] width 6 height 7
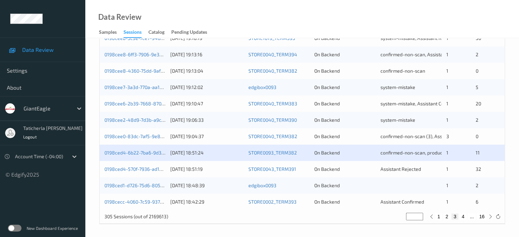
scroll to position [330, 0]
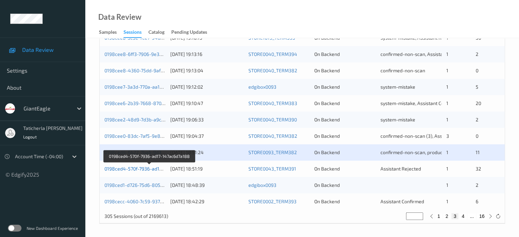
click at [139, 169] on link "0198ced4-570f-7936-ad17-147ac6d7a188" at bounding box center [150, 169] width 91 height 6
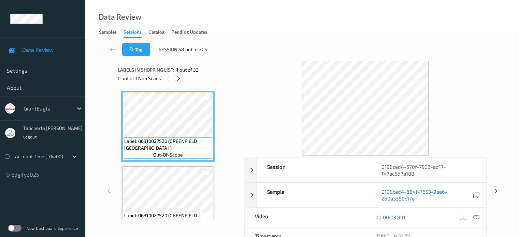
click at [178, 80] on icon at bounding box center [179, 78] width 6 height 6
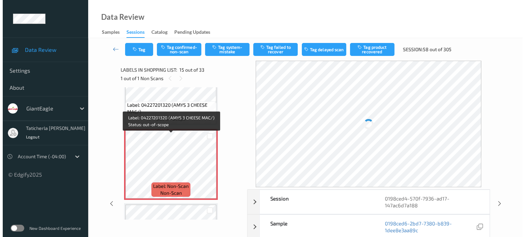
scroll to position [1040, 0]
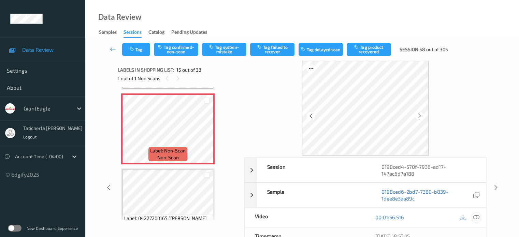
click at [475, 218] on icon at bounding box center [476, 217] width 6 height 6
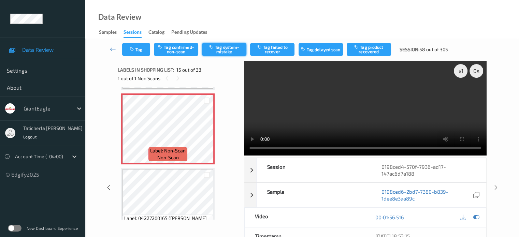
click at [225, 49] on button "Tag system-mistake" at bounding box center [224, 49] width 44 height 13
click at [134, 53] on button "Tag" at bounding box center [136, 49] width 28 height 13
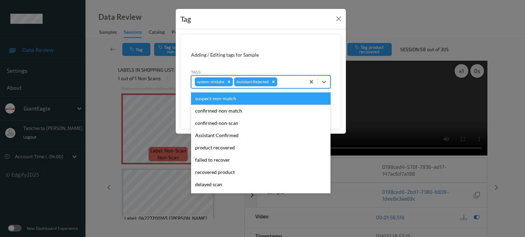
drag, startPoint x: 298, startPoint y: 83, endPoint x: 282, endPoint y: 118, distance: 38.4
click at [298, 84] on div at bounding box center [289, 82] width 23 height 8
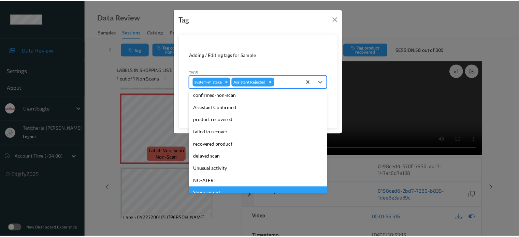
scroll to position [60, 0]
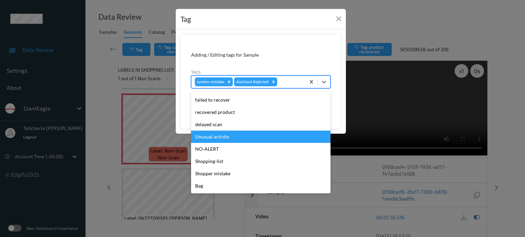
click at [250, 136] on div "Unusual activity" at bounding box center [260, 137] width 139 height 12
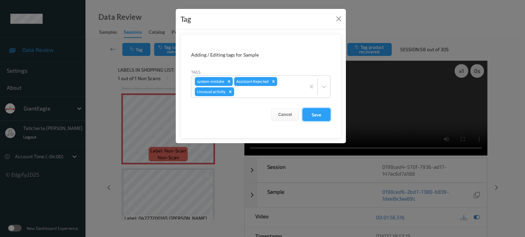
click at [313, 116] on button "Save" at bounding box center [316, 114] width 28 height 13
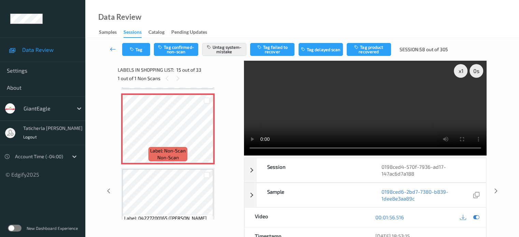
click at [108, 46] on link at bounding box center [113, 49] width 18 height 13
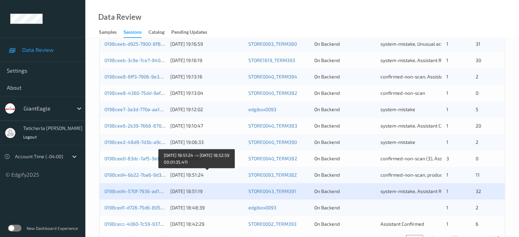
scroll to position [330, 0]
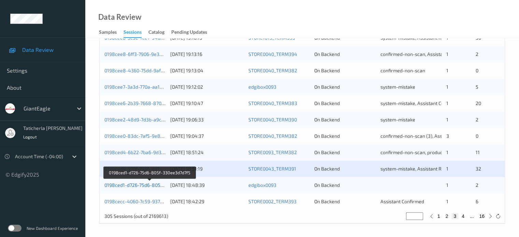
click at [153, 184] on link "0198ced1-d726-75d6-805f-330ee3d7d7f5" at bounding box center [150, 185] width 91 height 6
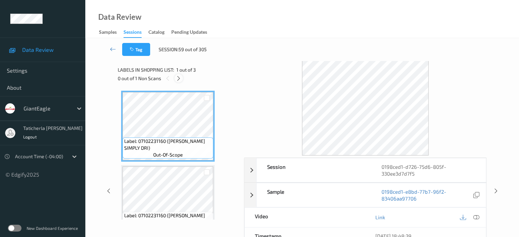
click at [178, 77] on icon at bounding box center [179, 78] width 6 height 6
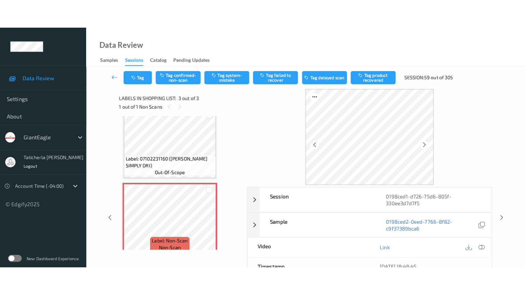
scroll to position [94, 0]
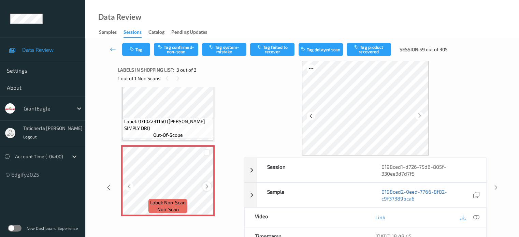
click at [208, 186] on icon at bounding box center [207, 187] width 6 height 6
click at [206, 186] on icon at bounding box center [207, 187] width 6 height 6
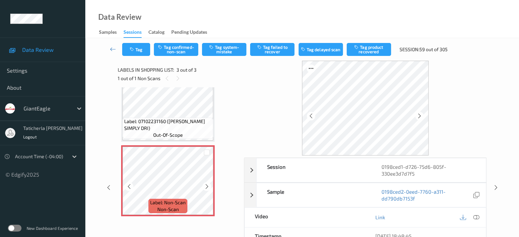
click at [206, 186] on icon at bounding box center [207, 187] width 6 height 6
click at [475, 216] on icon at bounding box center [476, 217] width 6 height 6
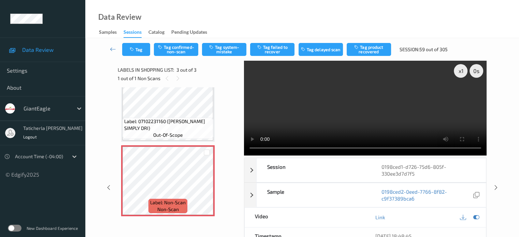
click at [461, 97] on video at bounding box center [365, 108] width 243 height 95
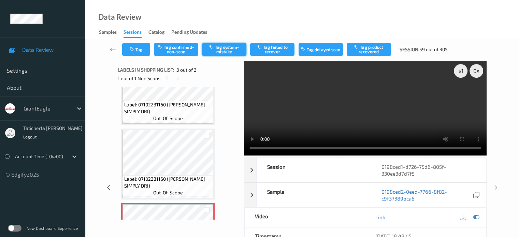
click at [233, 52] on button "Tag system-mistake" at bounding box center [224, 49] width 44 height 13
click at [111, 48] on icon at bounding box center [113, 49] width 6 height 7
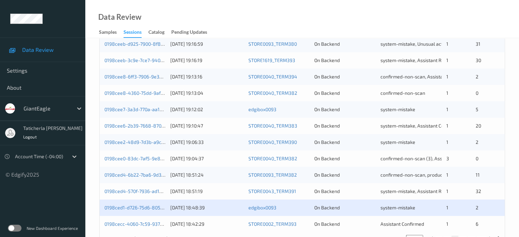
scroll to position [330, 0]
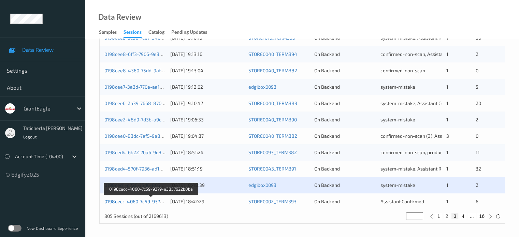
click at [126, 200] on link "0198cecc-4060-7c59-9379-e3857622b0ba" at bounding box center [151, 202] width 93 height 6
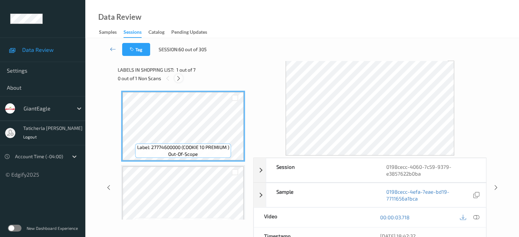
click at [180, 81] on icon at bounding box center [179, 78] width 6 height 6
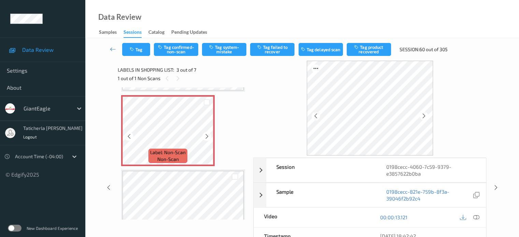
scroll to position [146, 0]
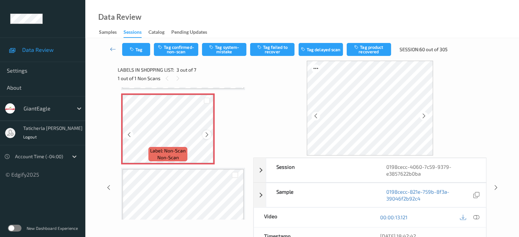
click at [208, 132] on icon at bounding box center [207, 135] width 6 height 6
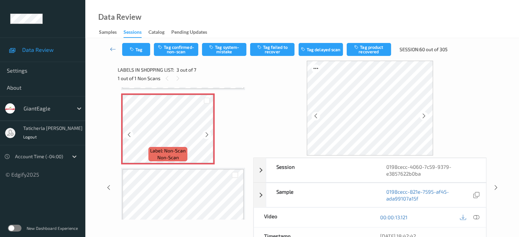
click at [208, 132] on icon at bounding box center [207, 135] width 6 height 6
click at [475, 215] on icon at bounding box center [476, 217] width 6 height 6
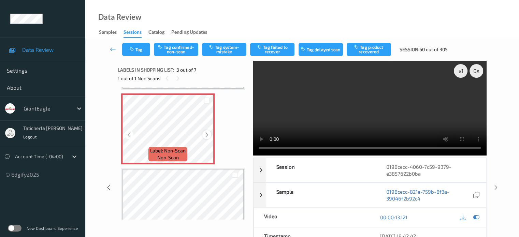
click at [205, 135] on icon at bounding box center [207, 135] width 6 height 6
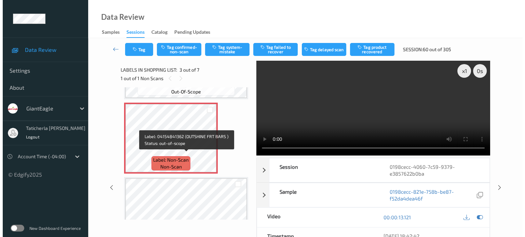
scroll to position [112, 0]
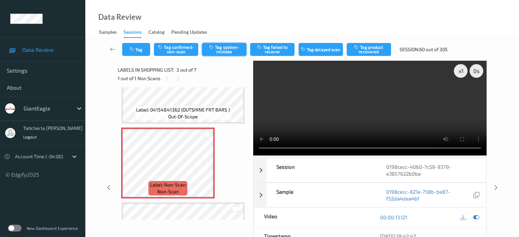
click at [225, 48] on button "Tag system-mistake" at bounding box center [224, 49] width 44 height 13
click at [138, 52] on button "Tag" at bounding box center [136, 49] width 28 height 13
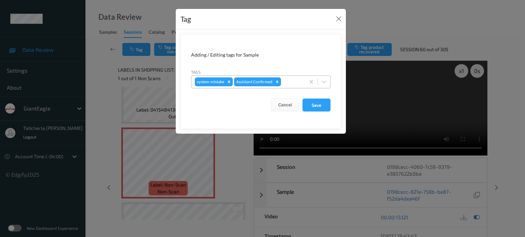
click at [298, 82] on div at bounding box center [291, 82] width 19 height 8
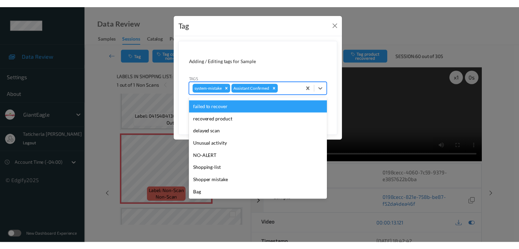
scroll to position [60, 0]
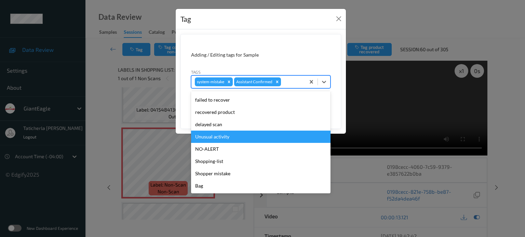
click at [250, 140] on div "Unusual activity" at bounding box center [260, 137] width 139 height 12
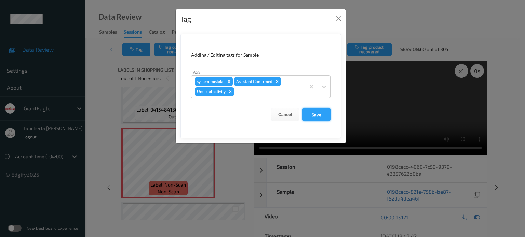
drag, startPoint x: 314, startPoint y: 111, endPoint x: 181, endPoint y: 52, distance: 145.5
click at [314, 111] on button "Save" at bounding box center [316, 114] width 28 height 13
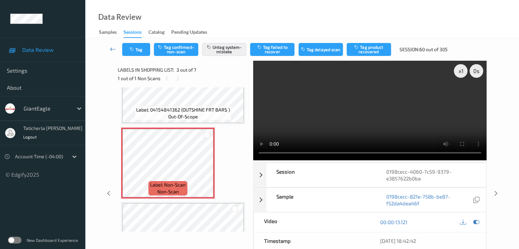
click at [115, 49] on icon at bounding box center [113, 49] width 6 height 7
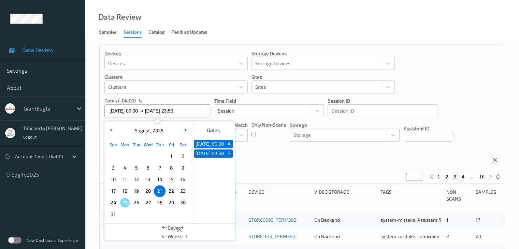
click at [201, 110] on input "[DATE] 00:00 -> [DATE] 23:59" at bounding box center [158, 111] width 106 height 13
click at [171, 188] on span "22" at bounding box center [172, 191] width 10 height 10
type input "[DATE] 00:00"
type input "*"
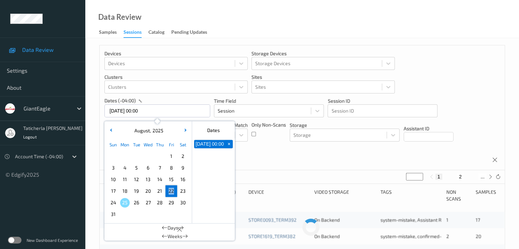
click at [171, 188] on span "22" at bounding box center [172, 191] width 10 height 10
type input "[DATE] 00:00 -> [DATE] 23:59"
click at [454, 176] on button "2" at bounding box center [452, 177] width 7 height 6
type input "*"
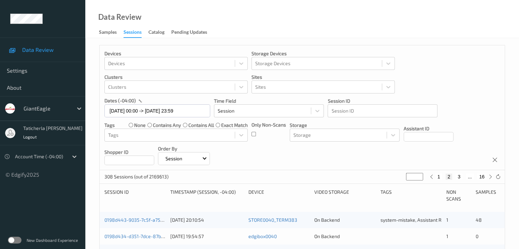
click at [454, 176] on div "1 2 3 ... 16" at bounding box center [461, 177] width 51 height 6
click at [458, 177] on button "3" at bounding box center [459, 177] width 7 height 6
type input "*"
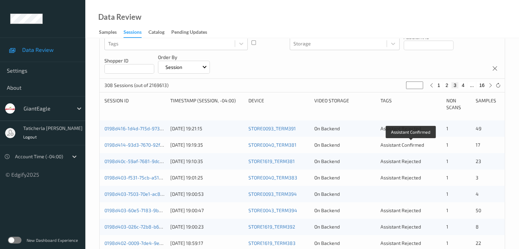
scroll to position [102, 0]
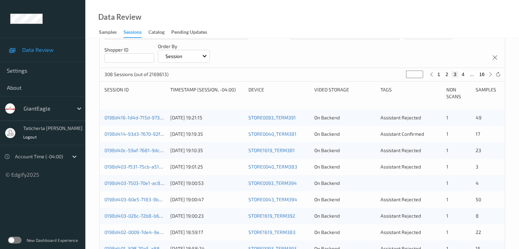
click at [148, 114] on div "0198d416-1d4d-715d-973b-2140175e4bf2" at bounding box center [135, 117] width 61 height 7
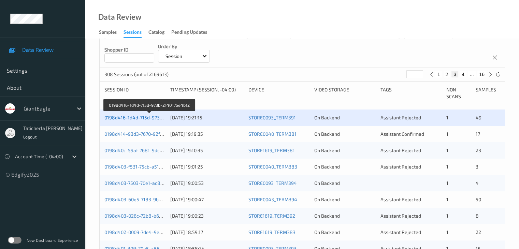
click at [145, 117] on link "0198d416-1d4d-715d-973b-2140175e4bf2" at bounding box center [150, 118] width 91 height 6
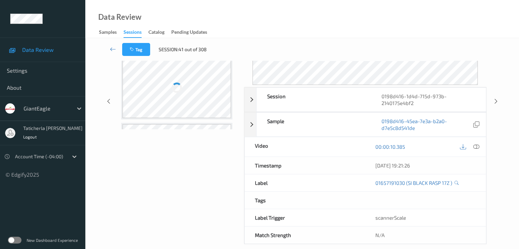
scroll to position [83, 0]
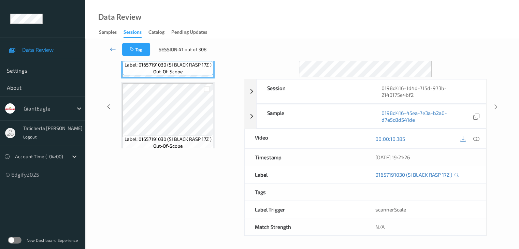
click at [112, 48] on icon at bounding box center [113, 49] width 6 height 7
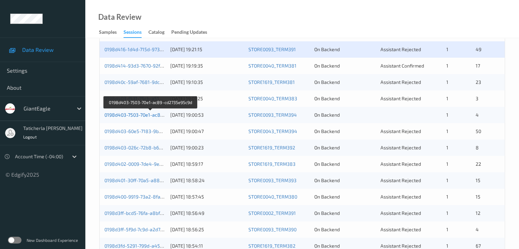
scroll to position [137, 0]
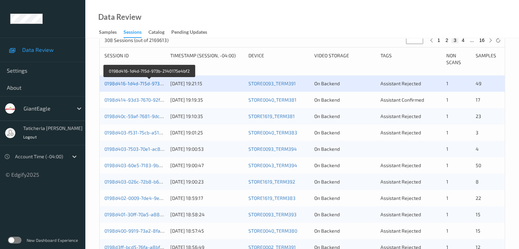
click at [144, 83] on link "0198d416-1d4d-715d-973b-2140175e4bf2" at bounding box center [150, 84] width 91 height 6
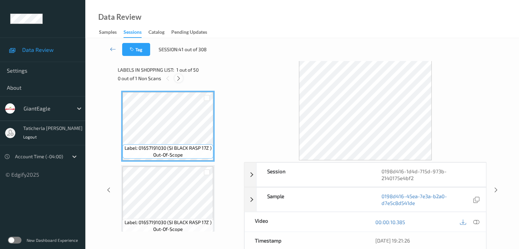
click at [179, 78] on icon at bounding box center [179, 78] width 6 height 6
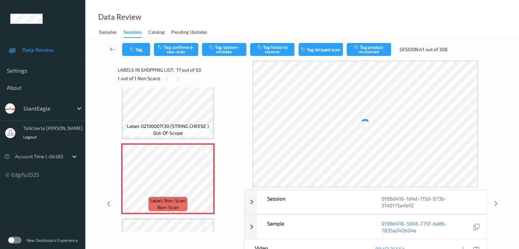
scroll to position [1154, 0]
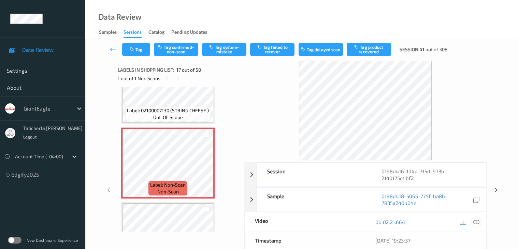
click at [474, 221] on icon at bounding box center [476, 222] width 6 height 6
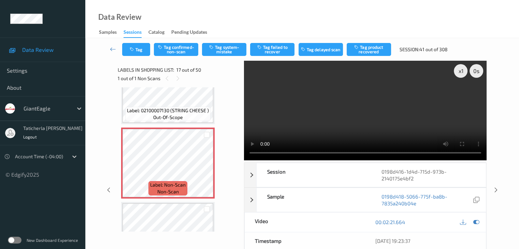
click at [462, 95] on video at bounding box center [365, 111] width 243 height 100
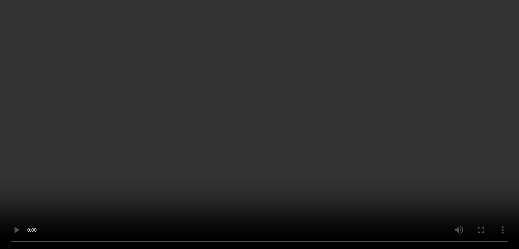
scroll to position [1188, 0]
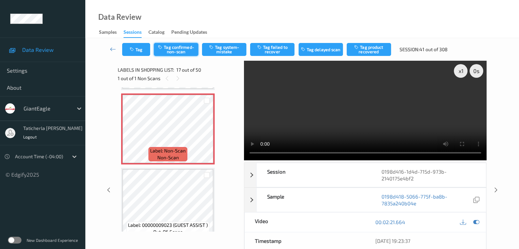
click at [186, 52] on button "Tag confirmed-non-scan" at bounding box center [176, 49] width 44 height 13
click at [380, 46] on button "Tag product recovered" at bounding box center [369, 49] width 44 height 13
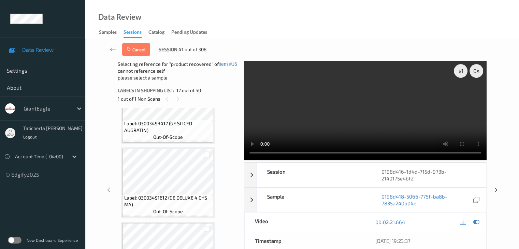
scroll to position [1393, 0]
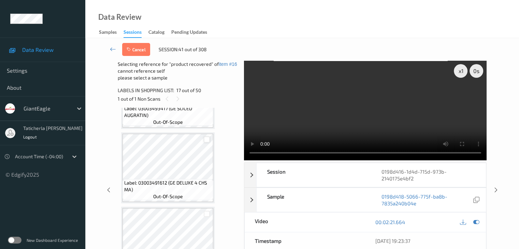
click at [208, 139] on div at bounding box center [207, 140] width 6 height 6
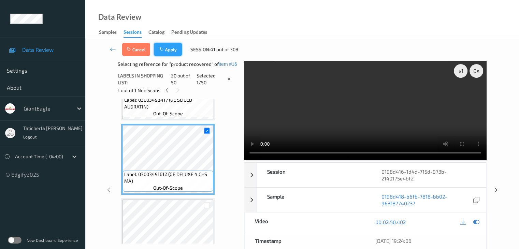
click at [173, 48] on button "Apply" at bounding box center [168, 49] width 28 height 13
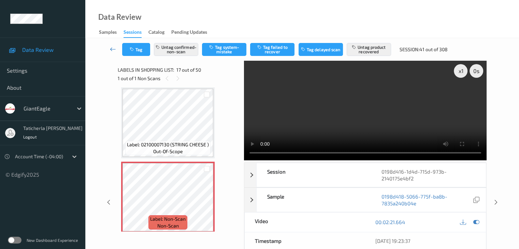
click at [112, 50] on icon at bounding box center [113, 49] width 6 height 7
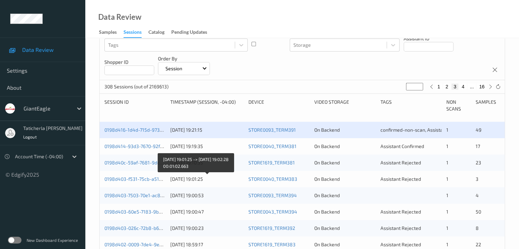
scroll to position [102, 0]
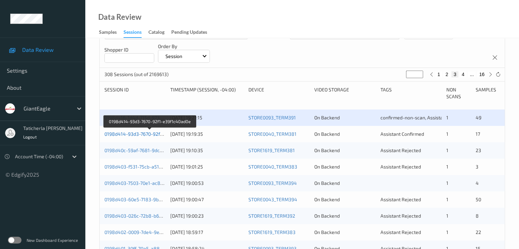
click at [144, 136] on link "0198d414-93d3-7670-92f1-e39f1c40ad0e" at bounding box center [150, 134] width 91 height 6
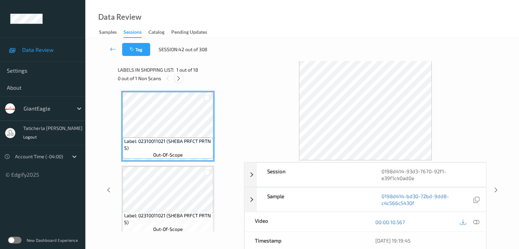
click at [182, 80] on div at bounding box center [179, 78] width 9 height 9
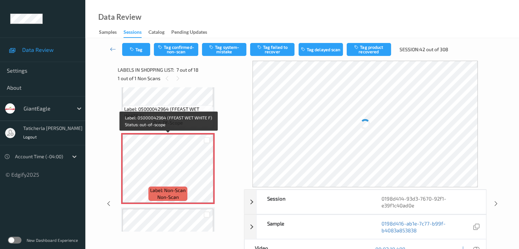
scroll to position [444, 0]
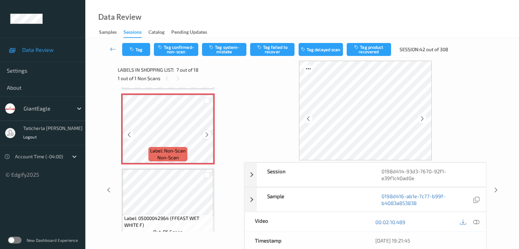
click at [207, 136] on icon at bounding box center [207, 135] width 6 height 6
click at [475, 221] on icon at bounding box center [476, 222] width 6 height 6
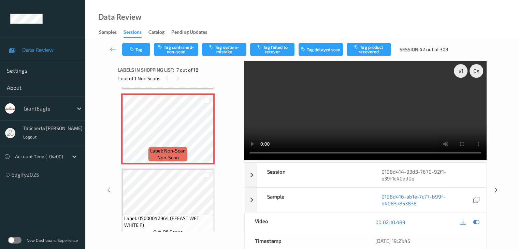
click at [252, 96] on video at bounding box center [365, 111] width 243 height 100
click at [370, 168] on div "Session" at bounding box center [314, 175] width 115 height 24
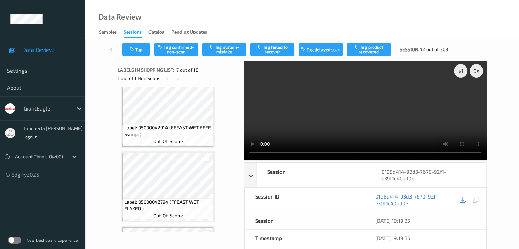
scroll to position [854, 0]
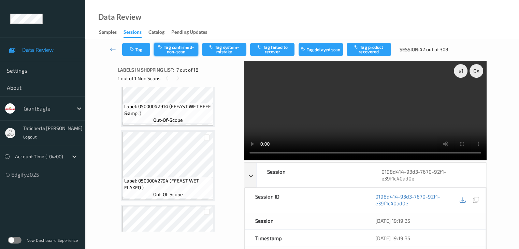
click at [179, 50] on button "Tag confirmed-non-scan" at bounding box center [176, 49] width 44 height 13
click at [384, 51] on button "Tag product recovered" at bounding box center [369, 49] width 44 height 13
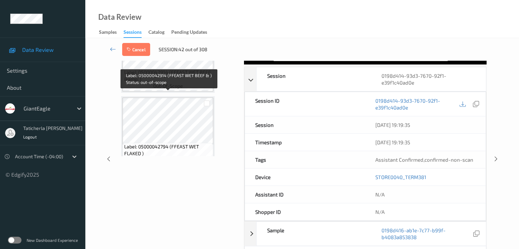
scroll to position [823, 0]
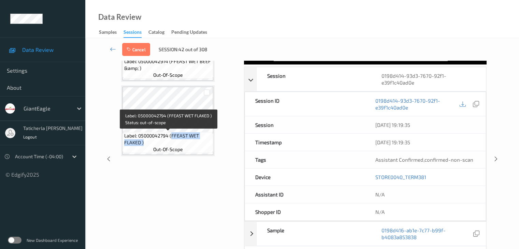
drag, startPoint x: 171, startPoint y: 134, endPoint x: 205, endPoint y: 144, distance: 35.1
click at [205, 144] on span "Label: 05000042794 (FFEAST WET FLAKED )" at bounding box center [167, 140] width 87 height 14
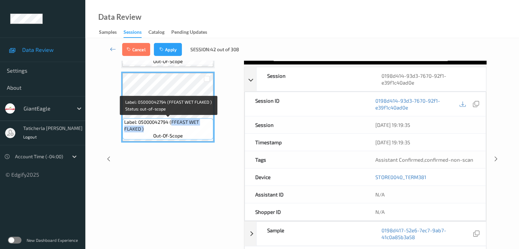
copy span "FFEAST WET FLAKED )"
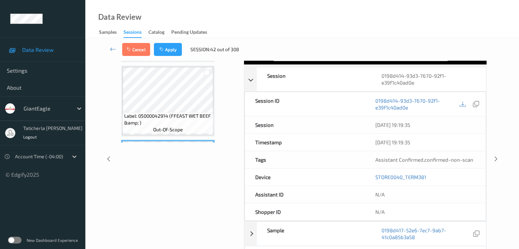
scroll to position [789, 0]
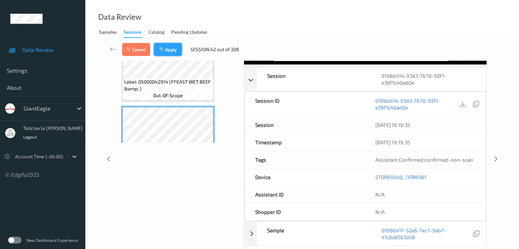
click at [168, 50] on button "Apply" at bounding box center [168, 49] width 28 height 13
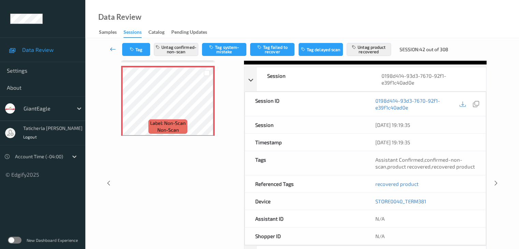
click at [113, 48] on icon at bounding box center [113, 49] width 6 height 7
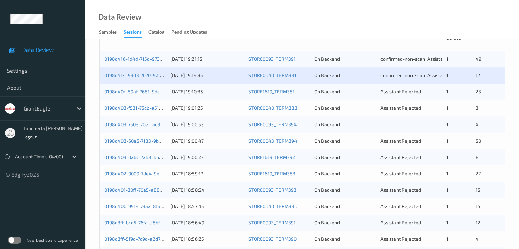
scroll to position [102, 0]
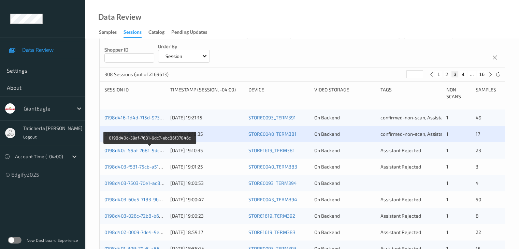
click at [131, 153] on link "0198d40c-59af-7681-9dc7-ebc86f37046c" at bounding box center [150, 151] width 91 height 6
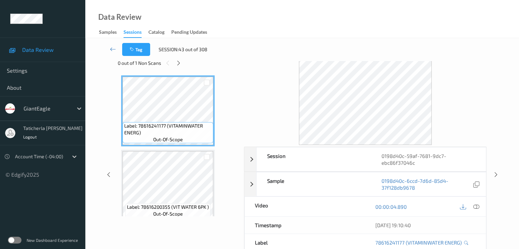
scroll to position [15, 0]
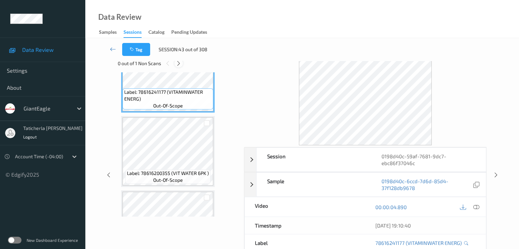
click at [179, 61] on icon at bounding box center [179, 63] width 6 height 6
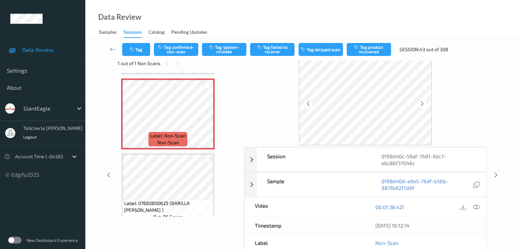
scroll to position [782, 0]
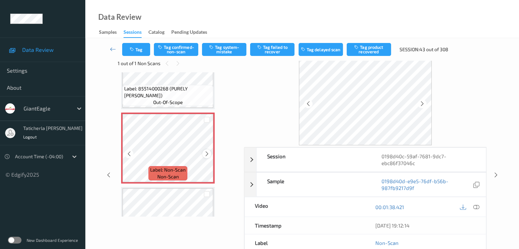
click at [205, 155] on icon at bounding box center [207, 154] width 6 height 6
click at [475, 207] on icon at bounding box center [476, 207] width 6 height 6
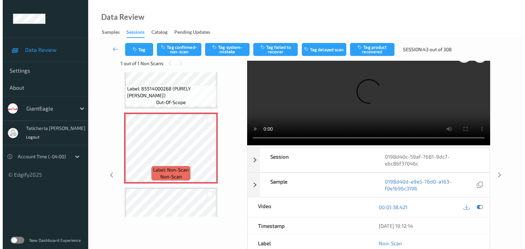
scroll to position [0, 0]
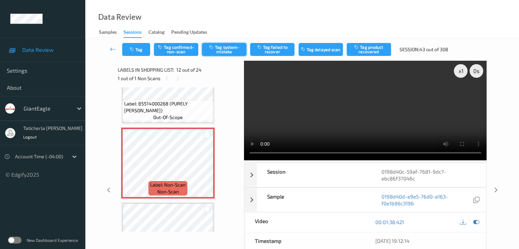
click at [240, 50] on button "Tag system-mistake" at bounding box center [224, 49] width 44 height 13
click at [139, 54] on button "Tag" at bounding box center [136, 49] width 28 height 13
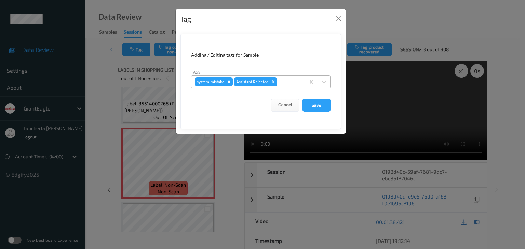
click at [284, 80] on div at bounding box center [289, 82] width 23 height 8
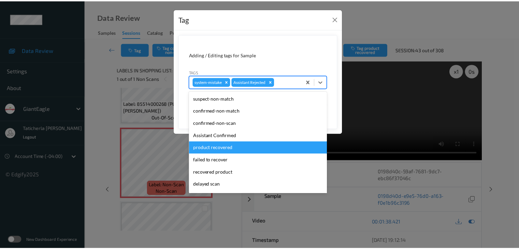
scroll to position [60, 0]
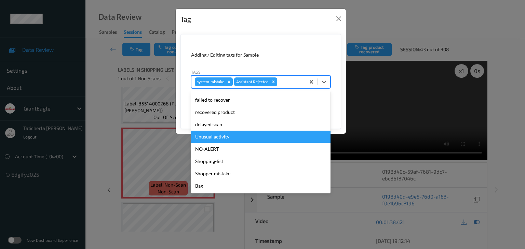
click at [271, 137] on div "Unusual activity" at bounding box center [260, 137] width 139 height 12
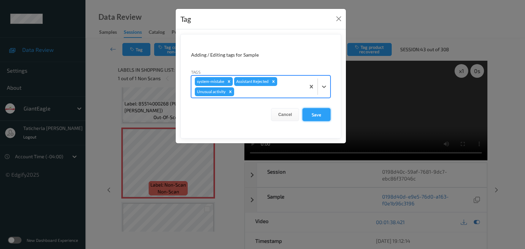
click at [316, 114] on button "Save" at bounding box center [316, 114] width 28 height 13
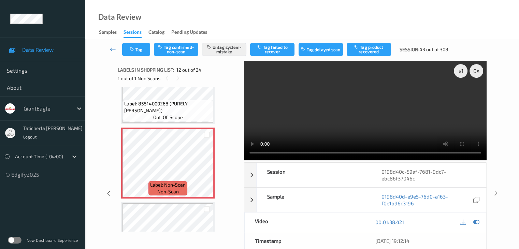
click at [115, 47] on icon at bounding box center [113, 49] width 6 height 7
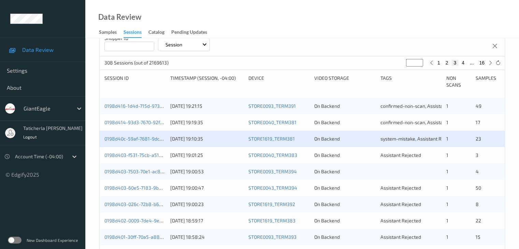
scroll to position [137, 0]
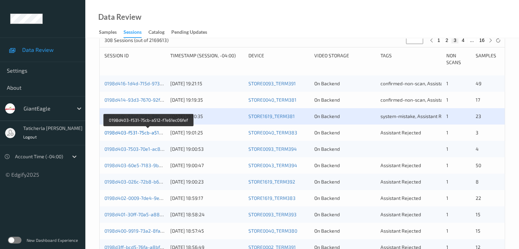
click at [142, 130] on link "0198d403-f531-75cb-a512-f7e61ec06fef" at bounding box center [149, 133] width 88 height 6
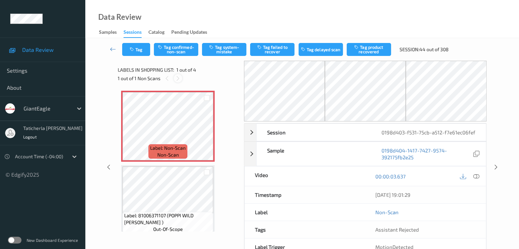
click at [177, 75] on div at bounding box center [178, 78] width 9 height 9
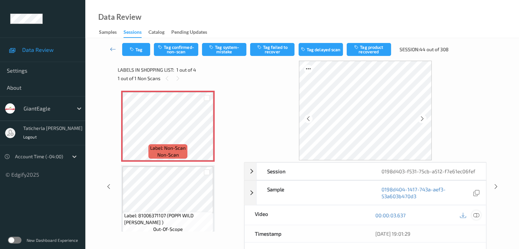
click at [475, 216] on icon at bounding box center [476, 215] width 6 height 6
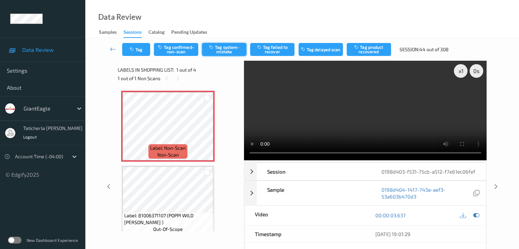
click at [227, 52] on button "Tag system-mistake" at bounding box center [224, 49] width 44 height 13
click at [112, 46] on icon at bounding box center [113, 49] width 6 height 7
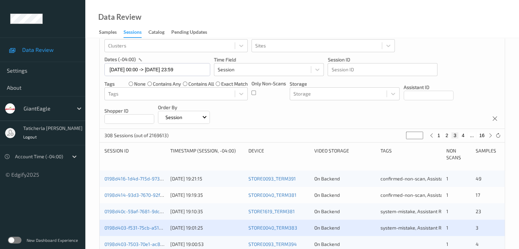
scroll to position [102, 0]
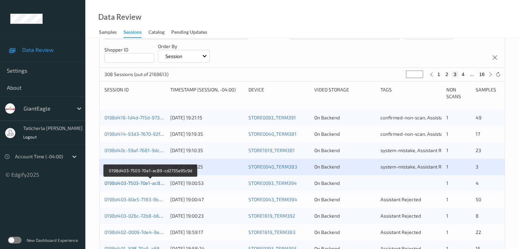
click at [136, 181] on link "0198d403-7503-70e1-ac89-cd2735e95c9d" at bounding box center [151, 183] width 93 height 6
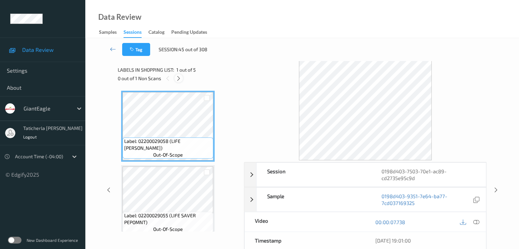
click at [181, 78] on icon at bounding box center [179, 78] width 6 height 6
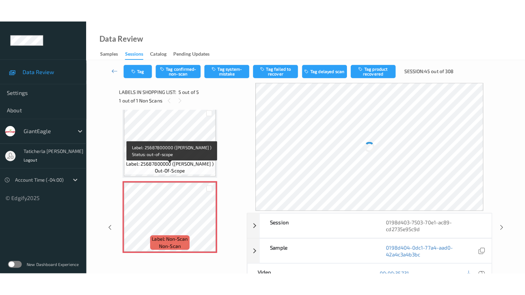
scroll to position [231, 0]
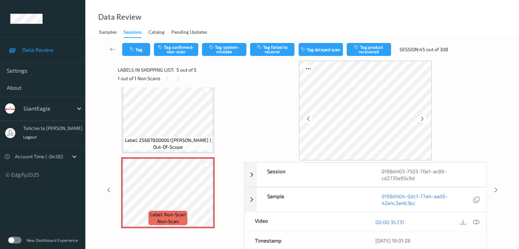
click at [423, 117] on icon at bounding box center [423, 119] width 6 height 6
click at [422, 117] on icon at bounding box center [423, 119] width 6 height 6
click at [476, 223] on icon at bounding box center [476, 222] width 6 height 6
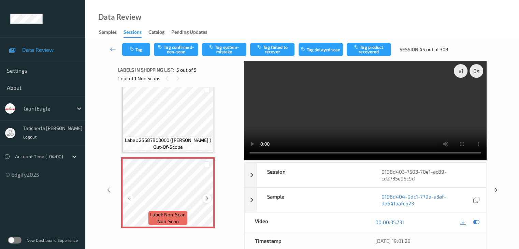
click at [208, 200] on icon at bounding box center [207, 199] width 6 height 6
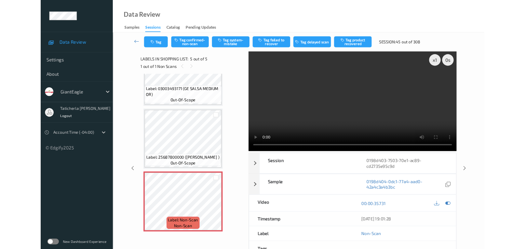
scroll to position [185, 0]
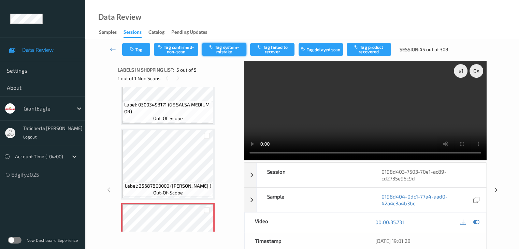
click at [224, 50] on button "Tag system-mistake" at bounding box center [224, 49] width 44 height 13
click at [139, 43] on div "Tag Tag confirmed-non-scan Untag system-mistake Tag failed to recover Tag delay…" at bounding box center [302, 49] width 406 height 23
click at [140, 50] on button "Tag" at bounding box center [136, 49] width 28 height 13
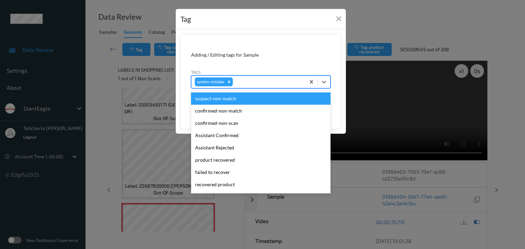
click at [250, 78] on div at bounding box center [268, 82] width 68 height 8
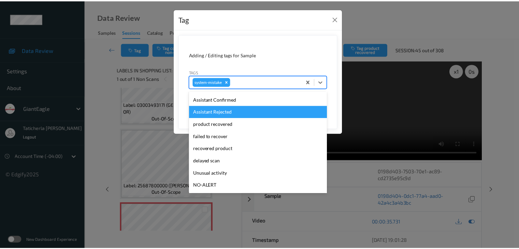
scroll to position [68, 0]
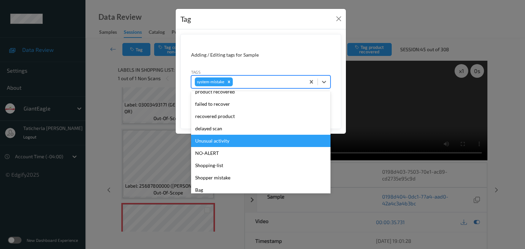
click at [240, 142] on div "Unusual activity" at bounding box center [260, 141] width 139 height 12
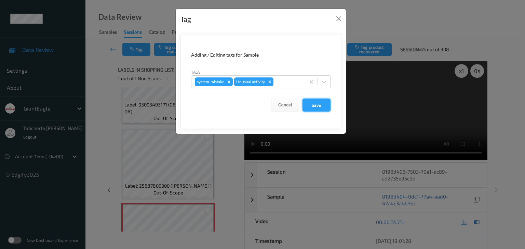
click at [328, 102] on button "Save" at bounding box center [316, 105] width 28 height 13
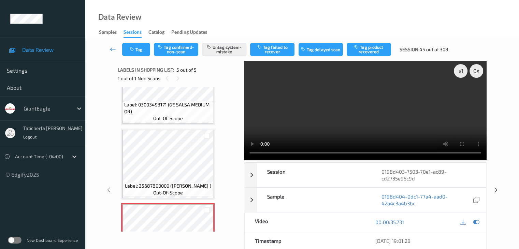
click at [113, 49] on icon at bounding box center [113, 49] width 6 height 7
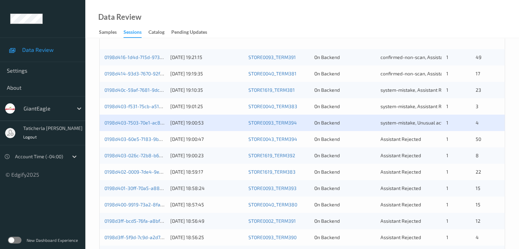
scroll to position [171, 0]
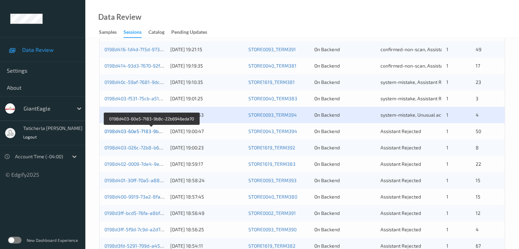
click at [148, 131] on link "0198d403-60e5-7183-9b8c-22b6946eda70" at bounding box center [152, 131] width 95 height 6
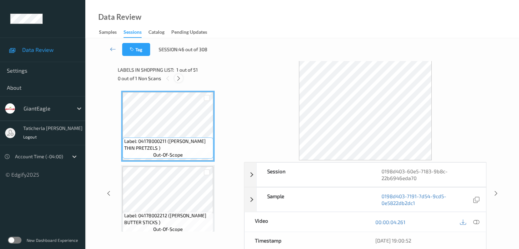
click at [180, 78] on icon at bounding box center [179, 78] width 6 height 6
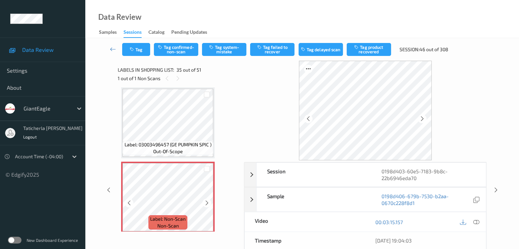
scroll to position [2494, 0]
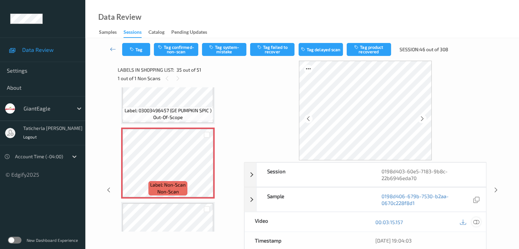
click at [477, 222] on icon at bounding box center [476, 222] width 6 height 6
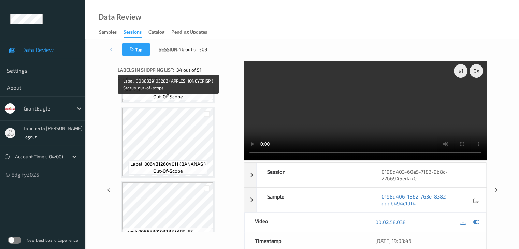
scroll to position [1846, 0]
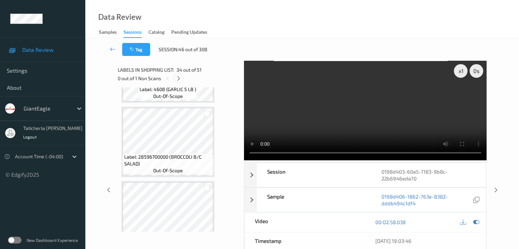
click at [178, 75] on icon at bounding box center [179, 78] width 6 height 6
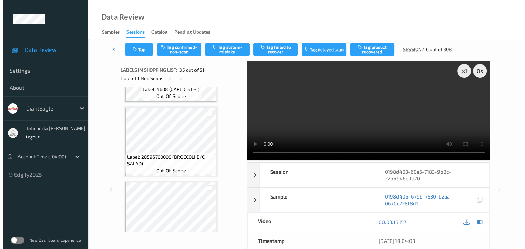
scroll to position [2460, 0]
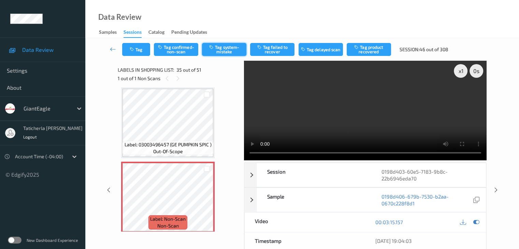
click at [220, 45] on button "Tag system-mistake" at bounding box center [224, 49] width 44 height 13
click at [143, 48] on button "Tag" at bounding box center [136, 49] width 28 height 13
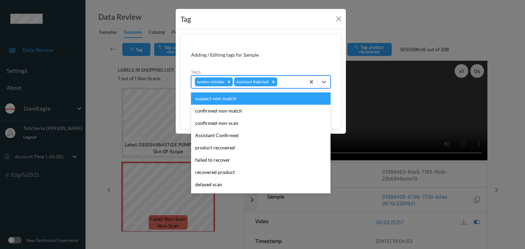
click at [284, 80] on div at bounding box center [289, 82] width 23 height 8
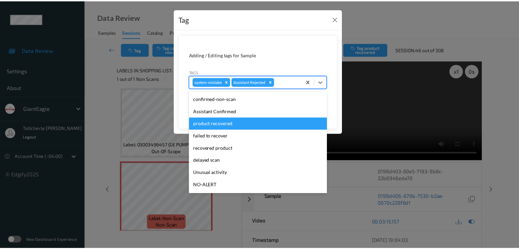
scroll to position [60, 0]
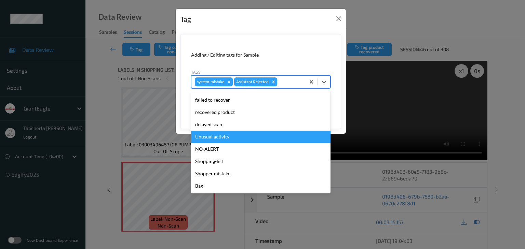
click at [268, 136] on div "Unusual activity" at bounding box center [260, 137] width 139 height 12
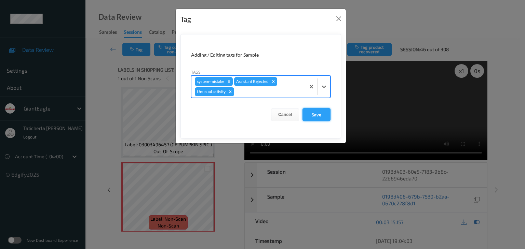
click at [315, 114] on button "Save" at bounding box center [316, 114] width 28 height 13
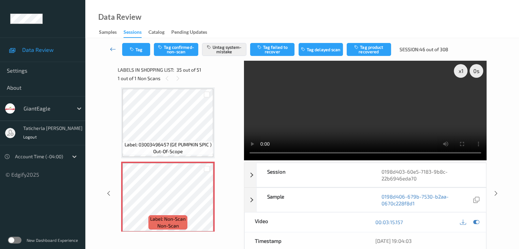
click at [113, 51] on icon at bounding box center [113, 49] width 6 height 7
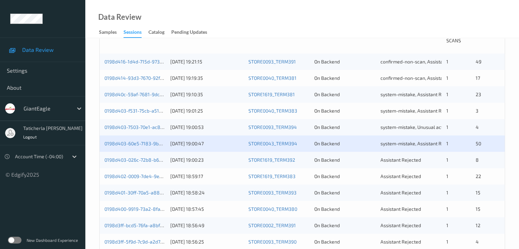
scroll to position [171, 0]
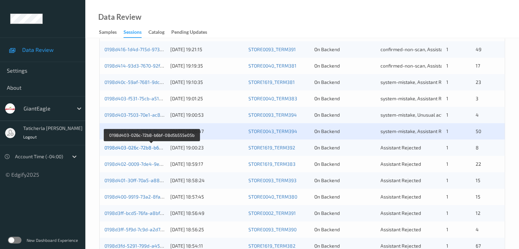
click at [132, 145] on link "0198d403-026c-72b8-b6bf-08d5b555e05b" at bounding box center [152, 148] width 94 height 6
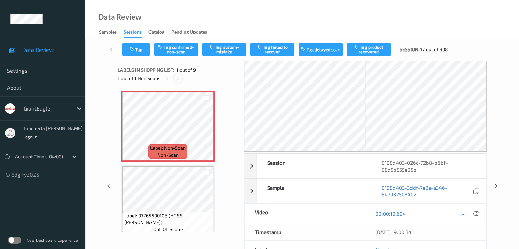
click at [177, 78] on icon at bounding box center [178, 78] width 6 height 6
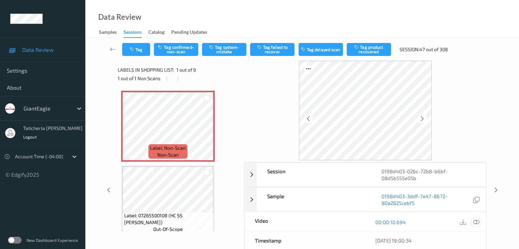
click at [475, 221] on icon at bounding box center [476, 222] width 6 height 6
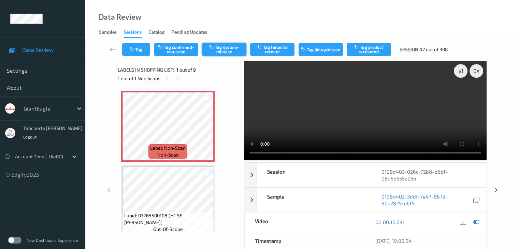
click at [216, 48] on button "Tag system-mistake" at bounding box center [224, 49] width 44 height 13
click at [112, 47] on icon at bounding box center [113, 49] width 6 height 7
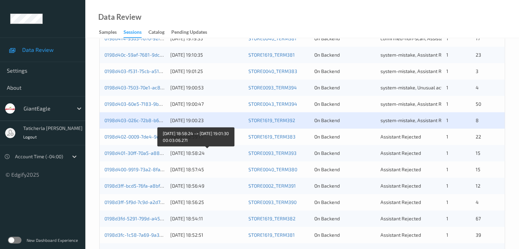
scroll to position [239, 0]
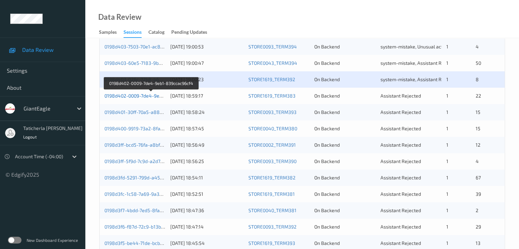
click at [138, 95] on link "0198d402-0009-7de4-9eb1-839ccac96cf4" at bounding box center [151, 96] width 93 height 6
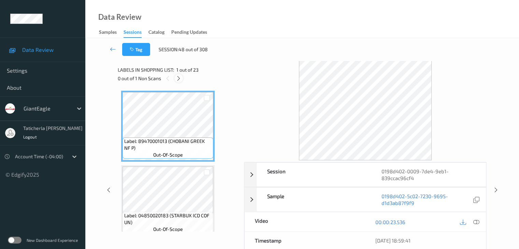
click at [180, 78] on icon at bounding box center [179, 78] width 6 height 6
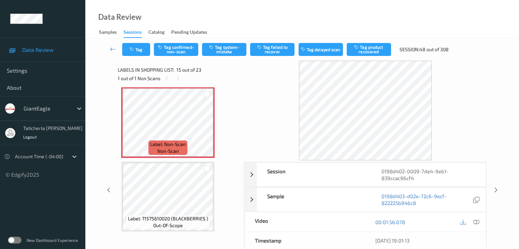
scroll to position [1040, 0]
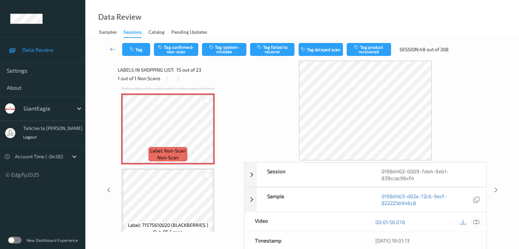
click at [476, 221] on icon at bounding box center [476, 222] width 6 height 6
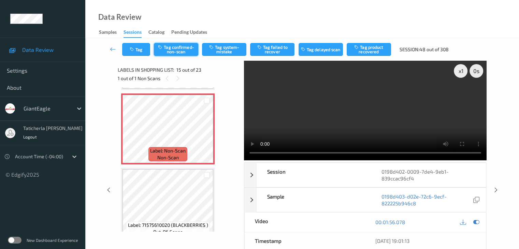
click at [190, 51] on button "Tag confirmed-non-scan" at bounding box center [176, 49] width 44 height 13
click at [373, 48] on button "Tag product recovered" at bounding box center [369, 49] width 44 height 13
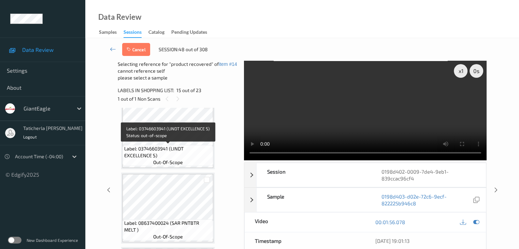
scroll to position [1244, 0]
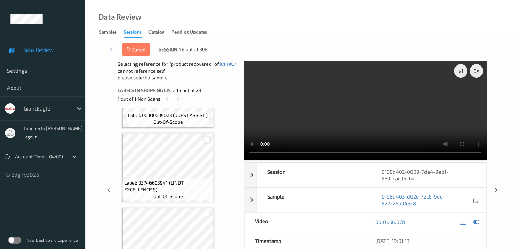
click at [206, 140] on div at bounding box center [207, 140] width 6 height 6
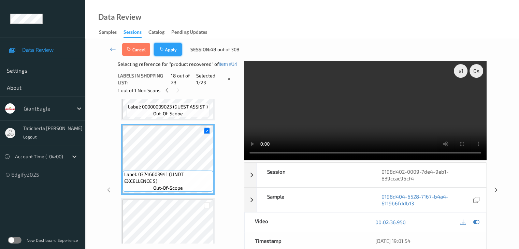
click at [176, 51] on button "Apply" at bounding box center [168, 49] width 28 height 13
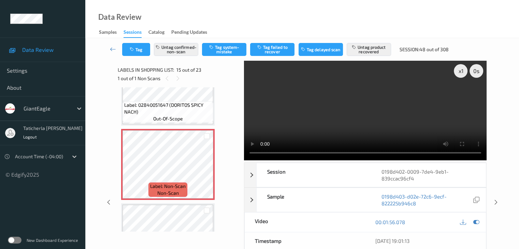
scroll to position [937, 0]
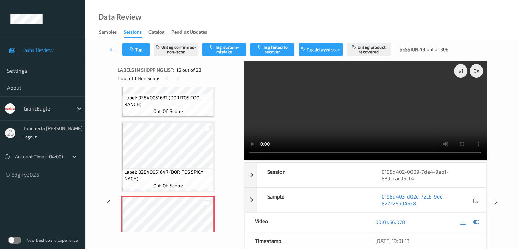
click at [114, 48] on icon at bounding box center [113, 49] width 6 height 7
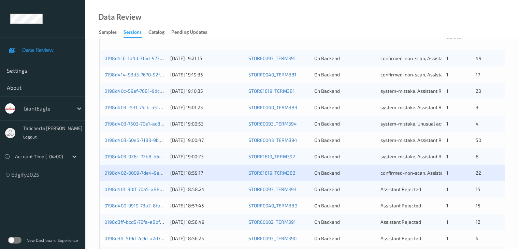
scroll to position [205, 0]
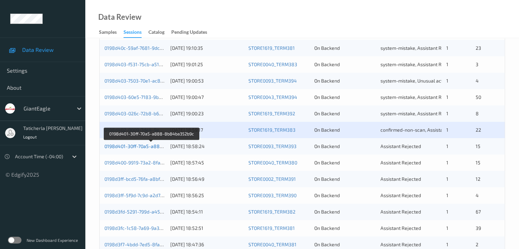
click at [143, 148] on link "0198d401-30ff-70a5-a888-8b84ba352b9c" at bounding box center [152, 146] width 94 height 6
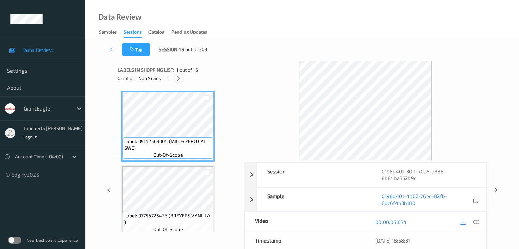
click at [178, 75] on icon at bounding box center [179, 78] width 6 height 6
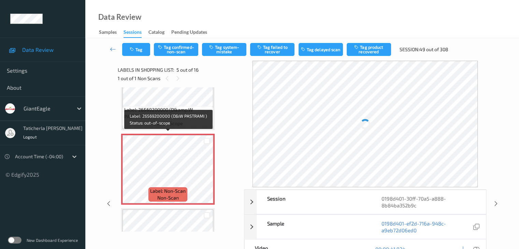
scroll to position [295, 0]
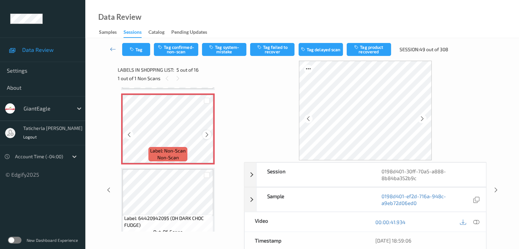
click at [204, 133] on icon at bounding box center [207, 135] width 6 height 6
click at [475, 221] on icon at bounding box center [476, 222] width 6 height 6
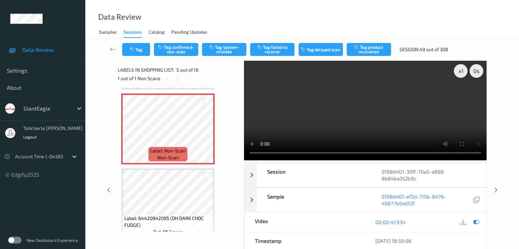
click at [461, 96] on video at bounding box center [365, 111] width 243 height 100
click at [191, 49] on button "Tag confirmed-non-scan" at bounding box center [176, 49] width 44 height 13
click at [370, 52] on button "Tag product recovered" at bounding box center [369, 49] width 44 height 13
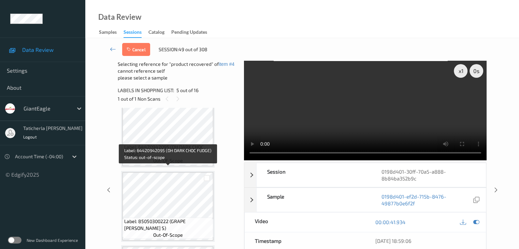
scroll to position [398, 0]
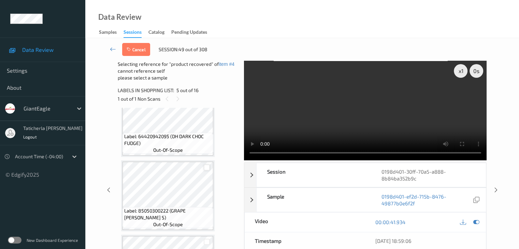
click at [207, 170] on div at bounding box center [207, 168] width 6 height 6
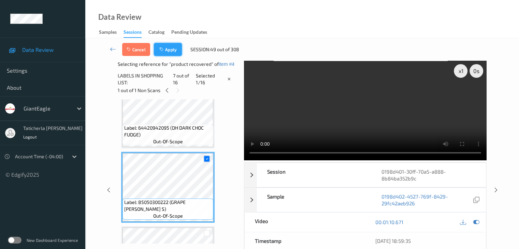
click at [168, 48] on button "Apply" at bounding box center [168, 49] width 28 height 13
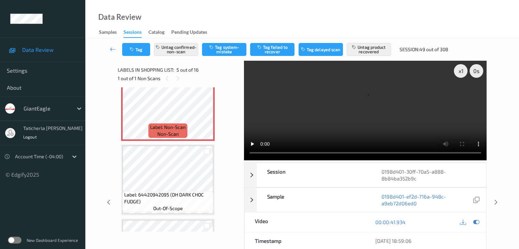
scroll to position [329, 0]
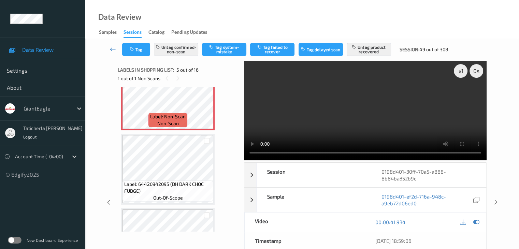
click at [112, 46] on icon at bounding box center [113, 49] width 6 height 7
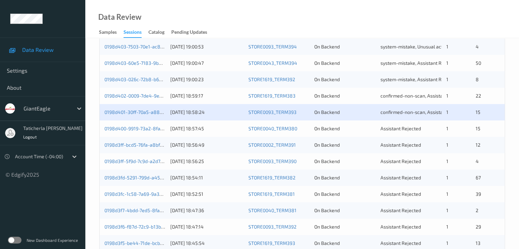
scroll to position [273, 0]
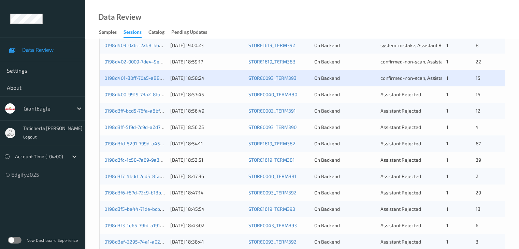
click at [148, 98] on div "0198d400-9919-73a2-8fa1-192fb28ea68d [DATE] 18:57:45 STORE0040_TERM380 On Backe…" at bounding box center [302, 94] width 405 height 16
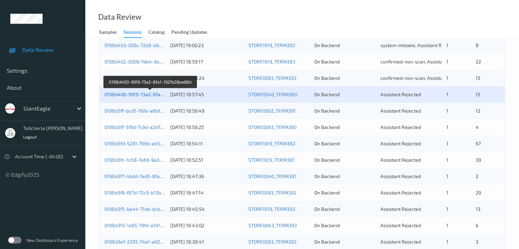
click at [150, 94] on link "0198d400-9919-73a2-8fa1-192fb28ea68d" at bounding box center [151, 95] width 92 height 6
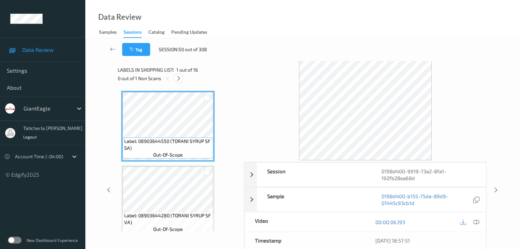
click at [179, 76] on icon at bounding box center [179, 78] width 6 height 6
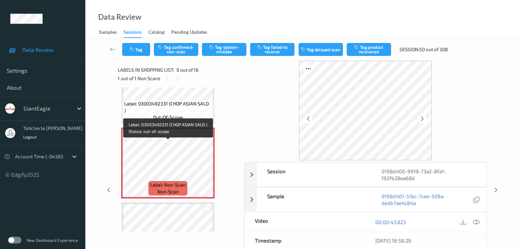
scroll to position [593, 0]
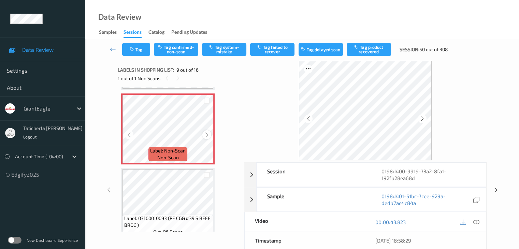
click at [205, 134] on icon at bounding box center [207, 135] width 6 height 6
click at [475, 221] on icon at bounding box center [476, 222] width 6 height 6
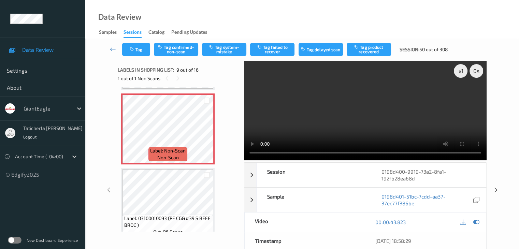
click at [462, 95] on video at bounding box center [365, 111] width 243 height 100
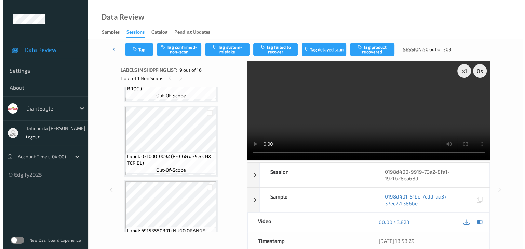
scroll to position [695, 0]
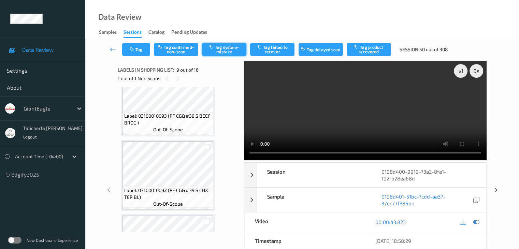
drag, startPoint x: 230, startPoint y: 50, endPoint x: 219, endPoint y: 53, distance: 11.8
click at [230, 49] on button "Tag system-mistake" at bounding box center [224, 49] width 44 height 13
click at [143, 47] on button "Tag" at bounding box center [136, 49] width 28 height 13
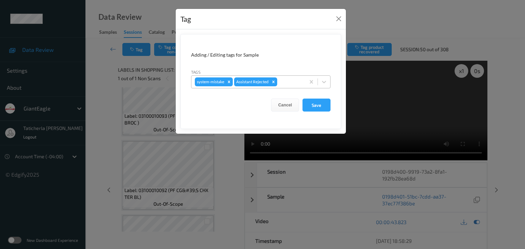
click at [297, 79] on div at bounding box center [289, 82] width 23 height 8
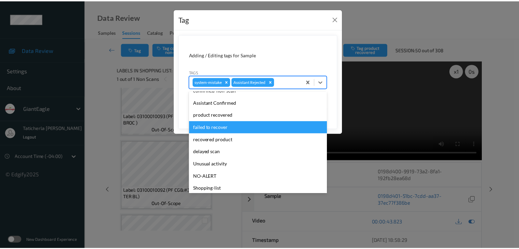
scroll to position [60, 0]
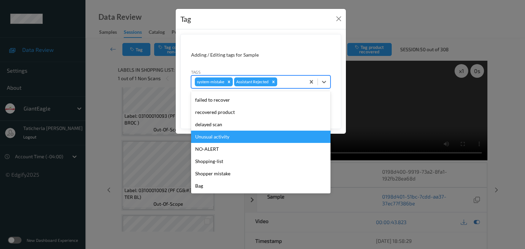
click at [263, 135] on div "Unusual activity" at bounding box center [260, 137] width 139 height 12
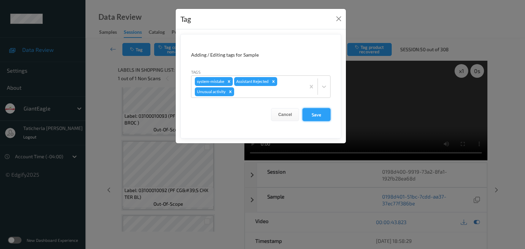
click at [311, 115] on button "Save" at bounding box center [316, 114] width 28 height 13
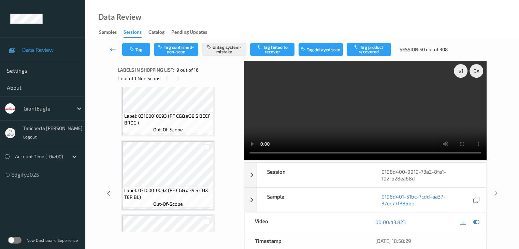
click at [112, 48] on icon at bounding box center [113, 49] width 6 height 7
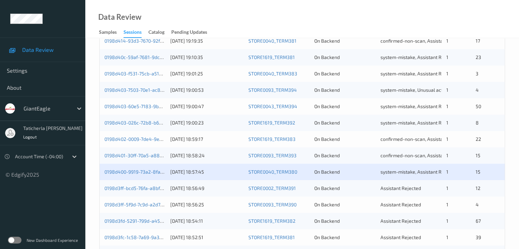
scroll to position [239, 0]
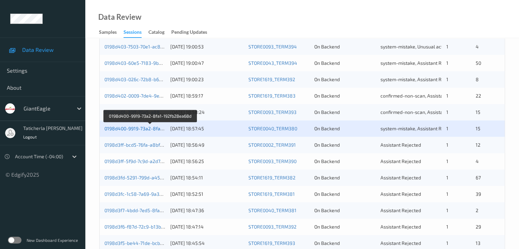
click at [133, 128] on link "0198d400-9919-73a2-8fa1-192fb28ea68d" at bounding box center [151, 129] width 92 height 6
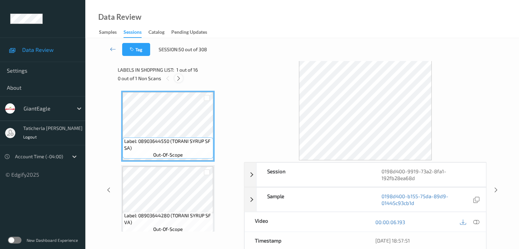
click at [181, 79] on icon at bounding box center [179, 78] width 6 height 6
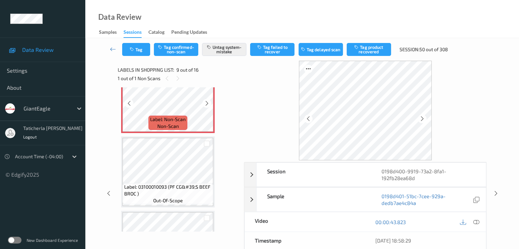
scroll to position [627, 0]
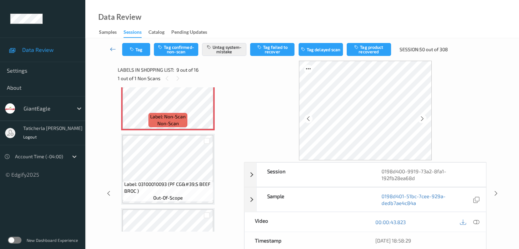
click at [111, 48] on icon at bounding box center [113, 49] width 6 height 7
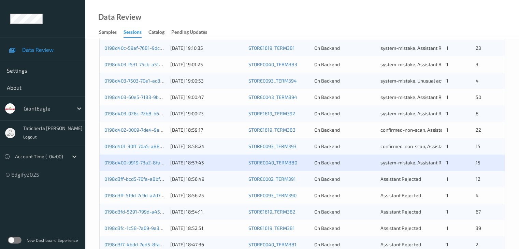
scroll to position [273, 0]
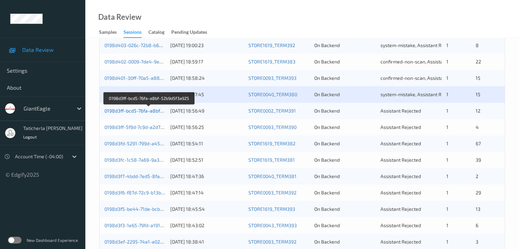
click at [148, 112] on link "0198d3ff-bcd5-76fa-a8bf-52b9d5f3a925" at bounding box center [149, 111] width 89 height 6
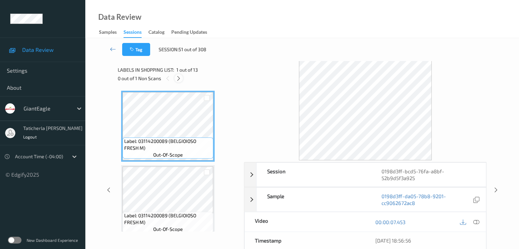
click at [181, 78] on icon at bounding box center [179, 78] width 6 height 6
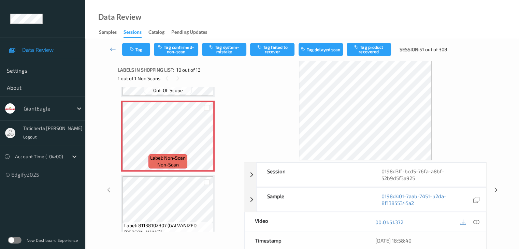
scroll to position [667, 0]
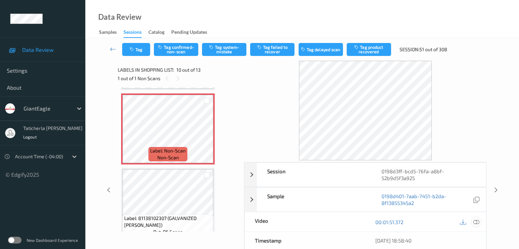
click at [475, 222] on icon at bounding box center [476, 222] width 6 height 6
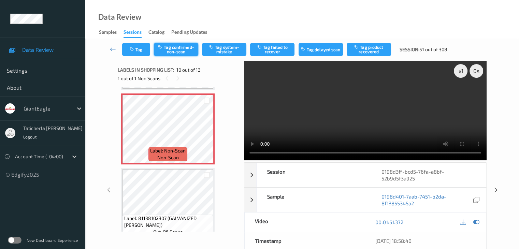
click at [169, 47] on button "Tag confirmed-non-scan" at bounding box center [176, 49] width 44 height 13
click at [274, 50] on button "Tag failed to recover" at bounding box center [272, 49] width 44 height 13
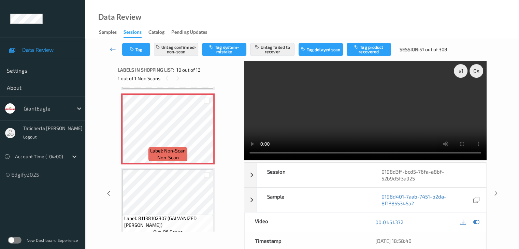
click at [116, 50] on icon at bounding box center [113, 49] width 6 height 7
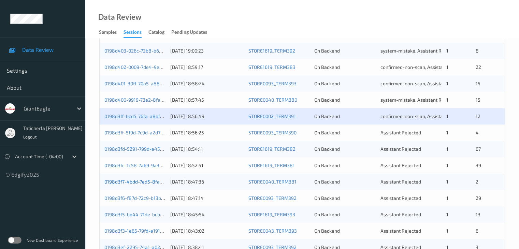
scroll to position [307, 0]
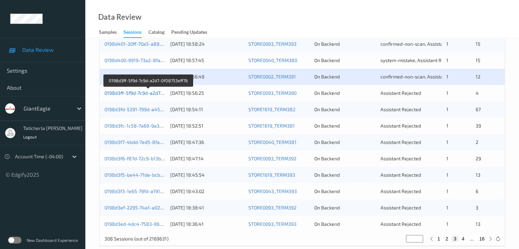
click at [138, 94] on link "0198d3ff-5f9d-7c9d-a2d7-0f08753eff76" at bounding box center [148, 93] width 87 height 6
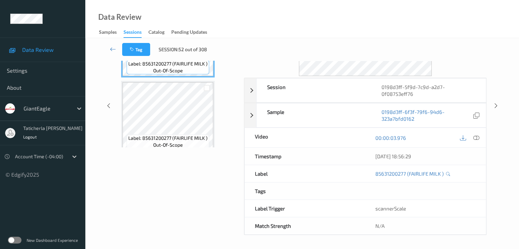
scroll to position [76, 0]
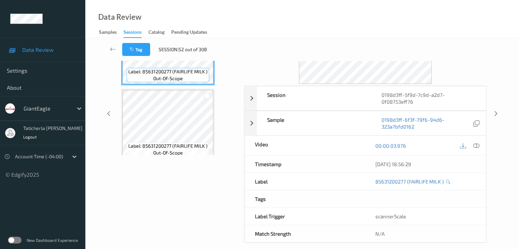
drag, startPoint x: 232, startPoint y: 17, endPoint x: 238, endPoint y: 14, distance: 6.3
click at [232, 17] on div "Data Review Samples Sessions Catalog Pending Updates" at bounding box center [302, 19] width 434 height 38
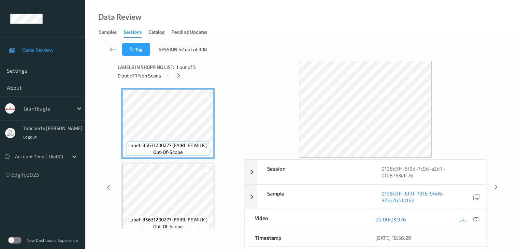
scroll to position [0, 0]
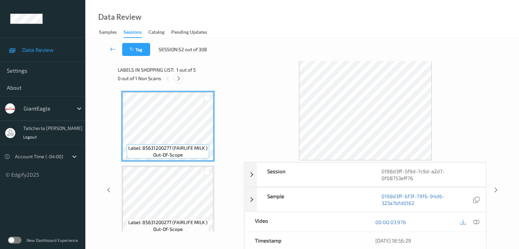
click at [180, 76] on icon at bounding box center [179, 78] width 6 height 6
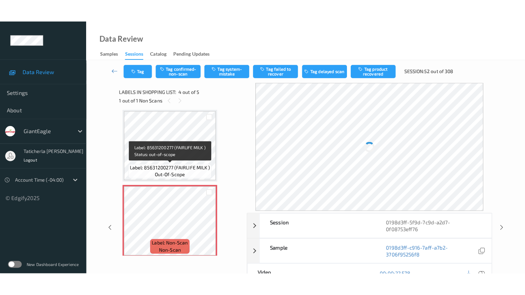
scroll to position [221, 0]
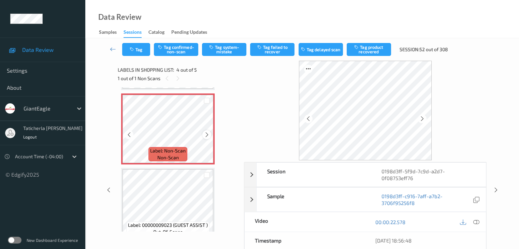
click at [207, 134] on icon at bounding box center [207, 135] width 6 height 6
click at [475, 219] on icon at bounding box center [476, 222] width 6 height 6
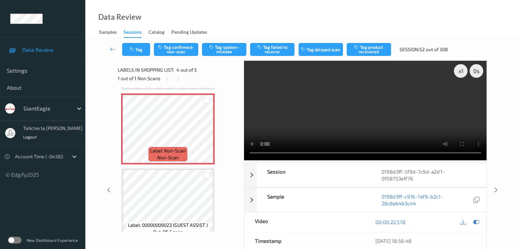
click at [461, 96] on video at bounding box center [365, 111] width 243 height 100
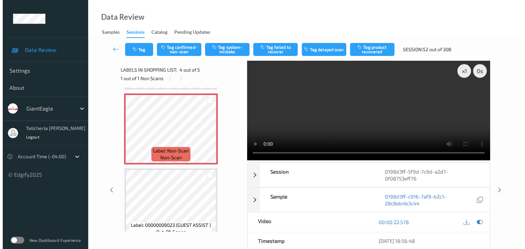
scroll to position [185, 0]
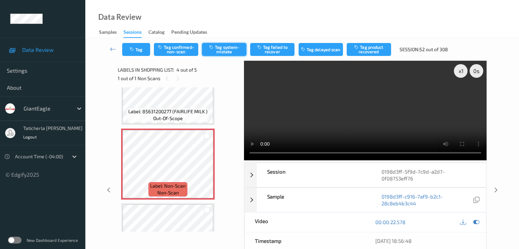
click at [229, 46] on button "Tag system-mistake" at bounding box center [224, 49] width 44 height 13
click at [138, 51] on button "Tag" at bounding box center [136, 49] width 28 height 13
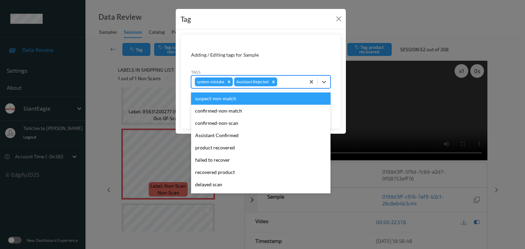
click at [288, 81] on div at bounding box center [289, 82] width 23 height 8
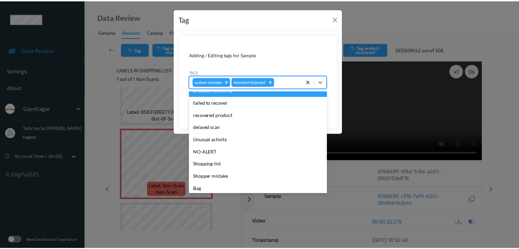
scroll to position [60, 0]
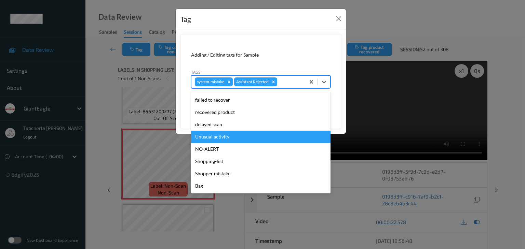
click at [278, 138] on div "Unusual activity" at bounding box center [260, 137] width 139 height 12
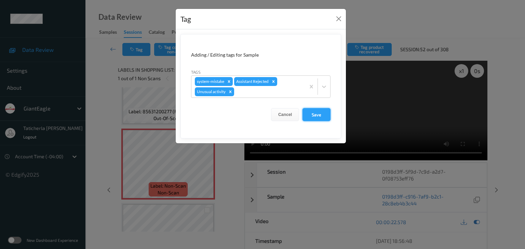
click at [321, 116] on button "Save" at bounding box center [316, 114] width 28 height 13
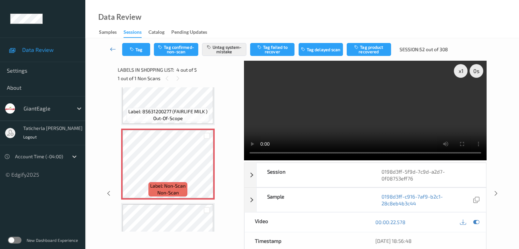
click at [114, 47] on icon at bounding box center [113, 49] width 6 height 7
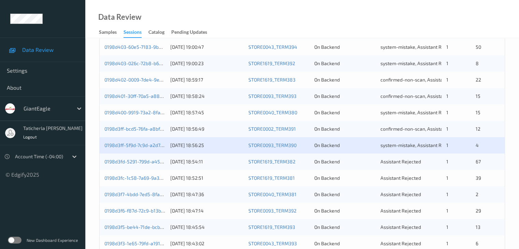
scroll to position [307, 0]
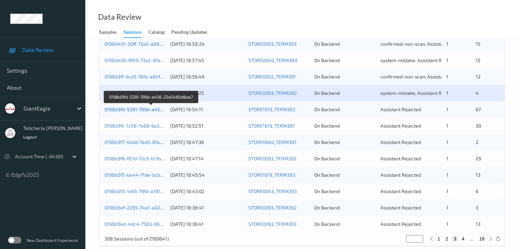
click at [142, 111] on link "0198d3fd-5291-799d-a456-22a5460d8aa7" at bounding box center [152, 110] width 94 height 6
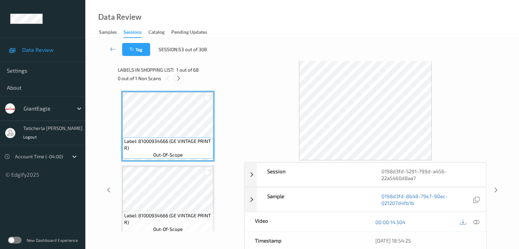
click at [177, 78] on icon at bounding box center [179, 78] width 6 height 6
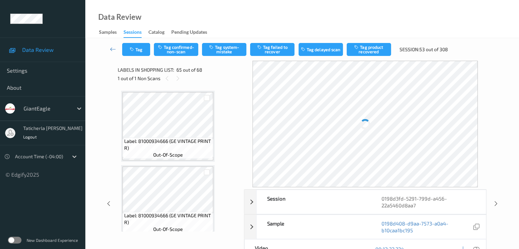
scroll to position [4694, 0]
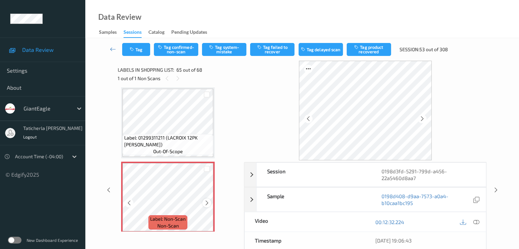
click at [206, 204] on icon at bounding box center [207, 203] width 6 height 6
click at [477, 222] on icon at bounding box center [476, 222] width 6 height 6
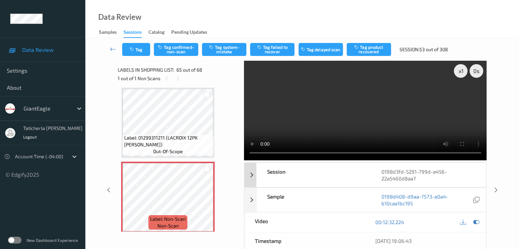
click at [373, 169] on div "0198d3fd-5291-799d-a456-22a5460d8aa7" at bounding box center [429, 175] width 115 height 24
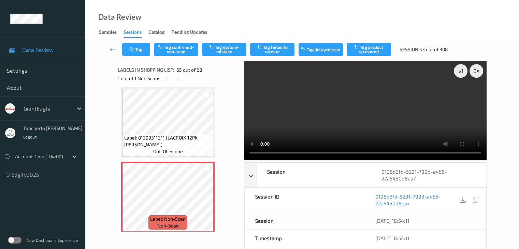
click at [443, 84] on video at bounding box center [365, 111] width 243 height 100
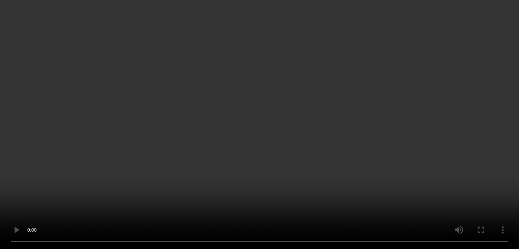
scroll to position [4876, 0]
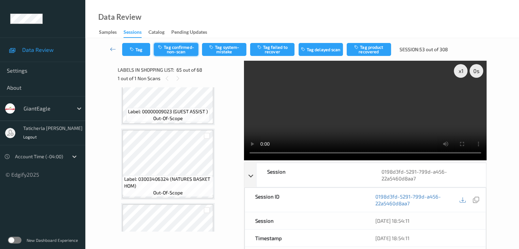
click at [180, 48] on button "Tag confirmed-non-scan" at bounding box center [176, 49] width 44 height 13
click at [363, 176] on div "Session" at bounding box center [314, 175] width 115 height 24
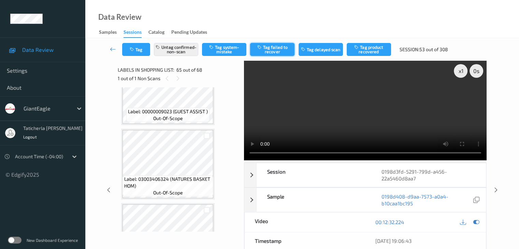
click at [267, 46] on button "Tag failed to recover" at bounding box center [272, 49] width 44 height 13
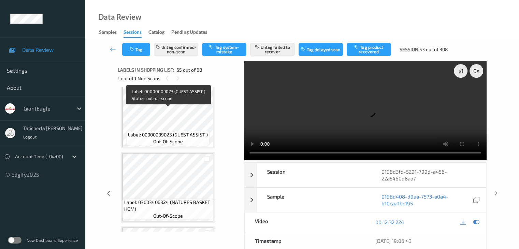
scroll to position [4842, 0]
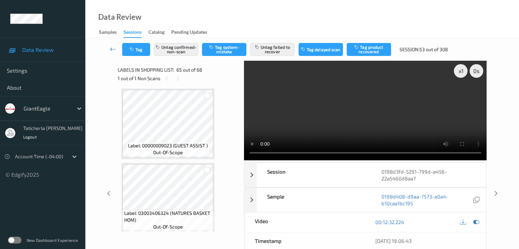
click at [114, 47] on icon at bounding box center [113, 49] width 6 height 7
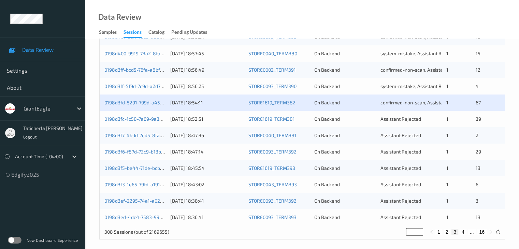
scroll to position [318, 0]
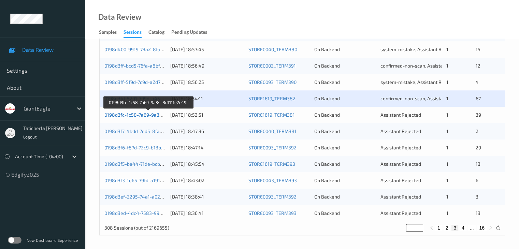
click at [146, 113] on link "0198d3fc-1c58-7a69-9a34-3d1111e2c49f" at bounding box center [149, 115] width 89 height 6
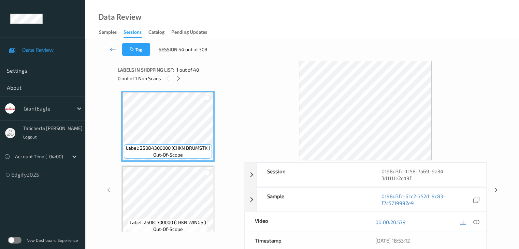
click at [114, 50] on icon at bounding box center [113, 49] width 6 height 7
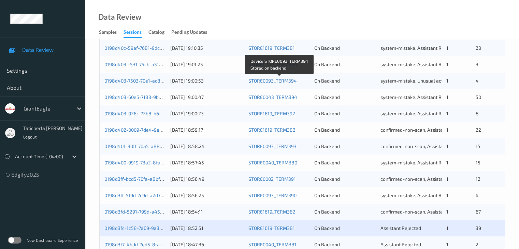
scroll to position [273, 0]
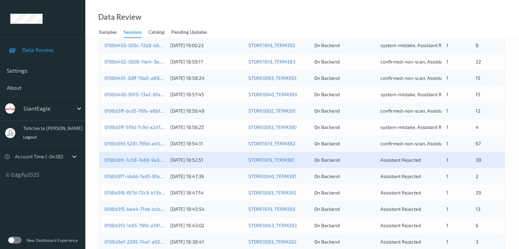
click at [144, 163] on div "0198d3fc-1c58-7a69-9a34-3d1111e2c49f" at bounding box center [135, 160] width 61 height 7
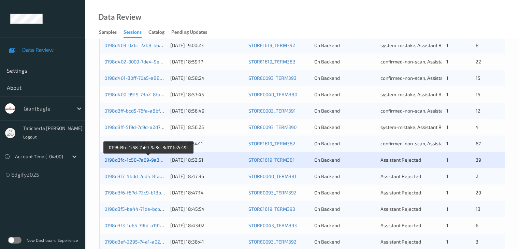
click at [132, 159] on link "0198d3fc-1c58-7a69-9a34-3d1111e2c49f" at bounding box center [149, 160] width 89 height 6
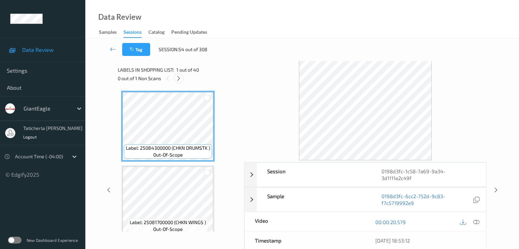
click at [178, 78] on icon at bounding box center [179, 78] width 6 height 6
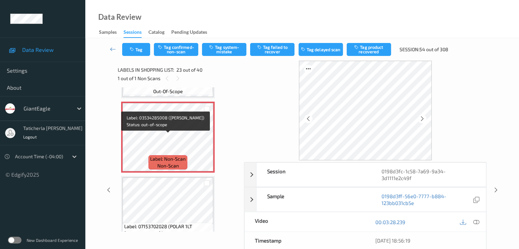
scroll to position [1635, 0]
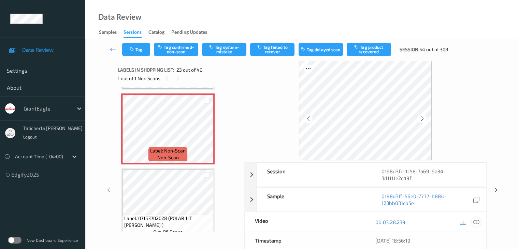
click at [476, 219] on icon at bounding box center [476, 222] width 6 height 6
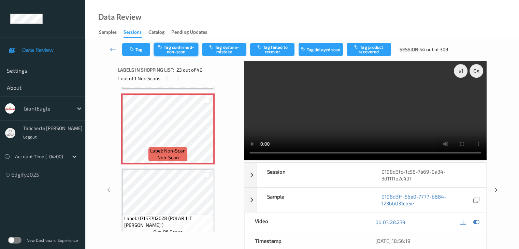
click at [194, 50] on button "Tag confirmed-non-scan" at bounding box center [176, 49] width 44 height 13
click at [375, 45] on button "Tag product recovered" at bounding box center [369, 49] width 44 height 13
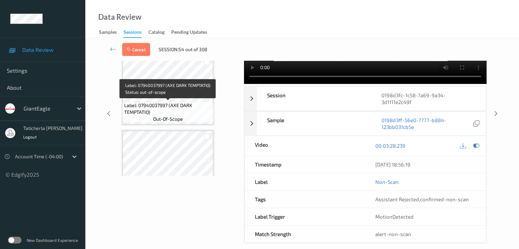
scroll to position [2700, 0]
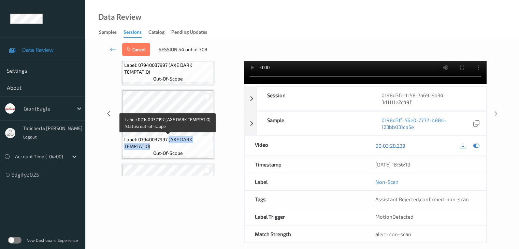
drag, startPoint x: 173, startPoint y: 140, endPoint x: 198, endPoint y: 147, distance: 25.4
click at [198, 147] on span "Label: 07940037997 (AXE DARK TEMPTATIO)" at bounding box center [167, 143] width 87 height 14
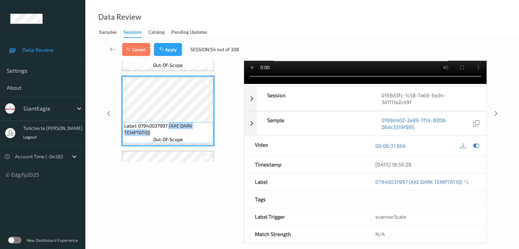
copy span "(AXE DARK TEMPTATIO)"
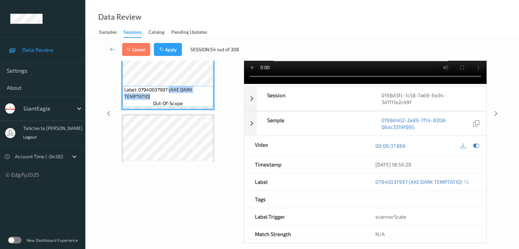
scroll to position [2769, 0]
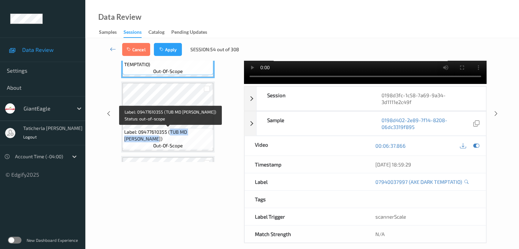
drag, startPoint x: 169, startPoint y: 132, endPoint x: 199, endPoint y: 139, distance: 30.8
click at [199, 139] on span "Label: 09477610355 (TUB MD [PERSON_NAME])" at bounding box center [167, 136] width 87 height 14
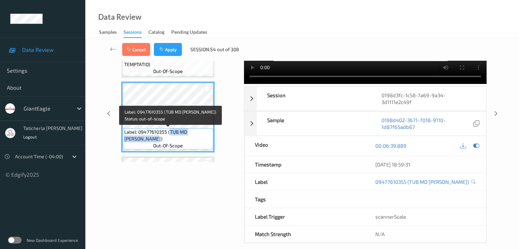
copy span "TUB MD [PERSON_NAME])"
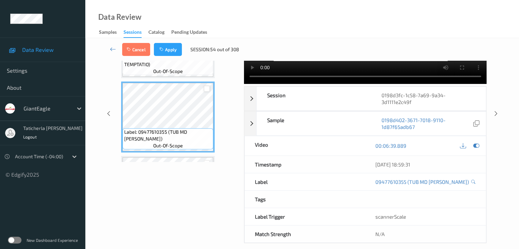
click at [206, 90] on div at bounding box center [207, 89] width 6 height 6
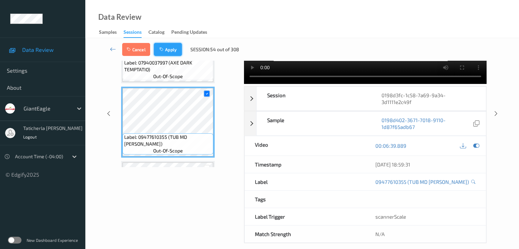
click at [175, 49] on button "Apply" at bounding box center [168, 49] width 28 height 13
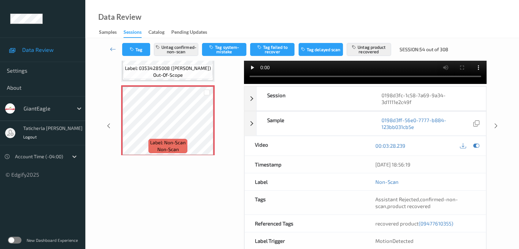
scroll to position [53, 0]
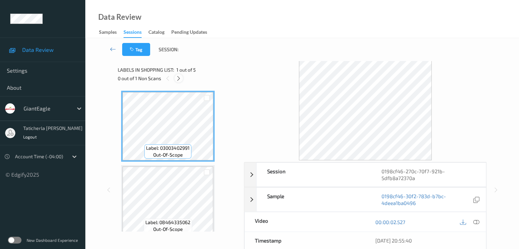
click at [182, 77] on div at bounding box center [179, 78] width 9 height 9
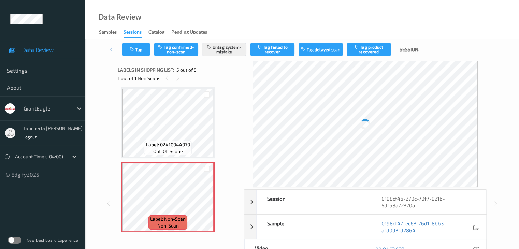
scroll to position [231, 0]
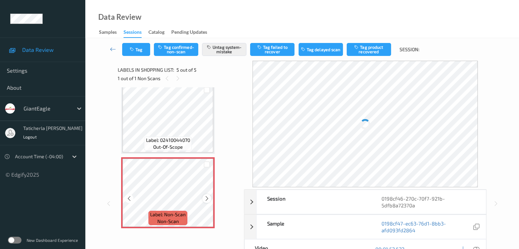
click at [208, 200] on div "Label: Non-Scan non-scan" at bounding box center [168, 192] width 94 height 71
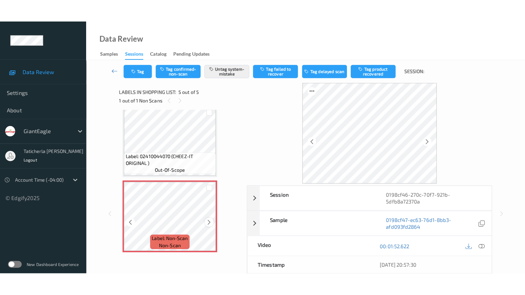
scroll to position [224, 0]
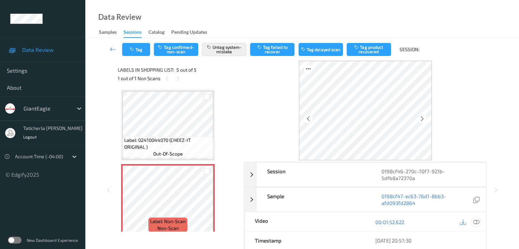
click at [477, 222] on icon at bounding box center [476, 222] width 6 height 6
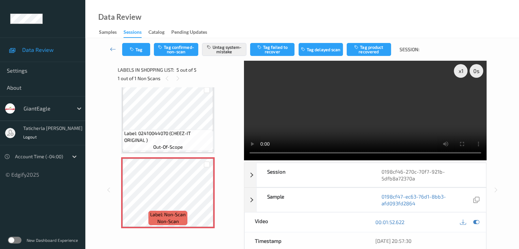
scroll to position [185, 0]
